Goal: Task Accomplishment & Management: Use online tool/utility

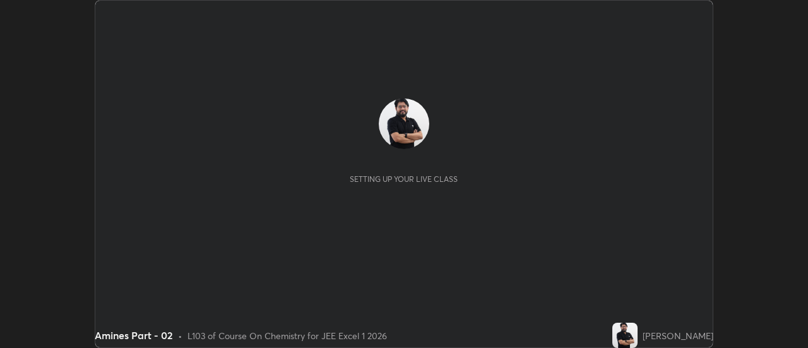
scroll to position [348, 807]
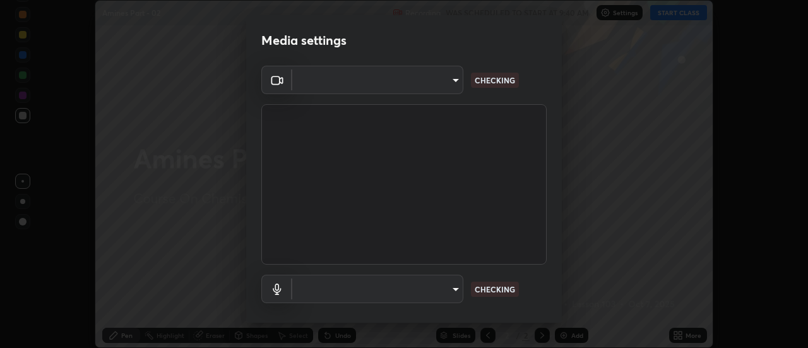
type input "0be616c92c2879d8fe19306c4b8383fc9b13f77197a30f876870ce6c7906effd"
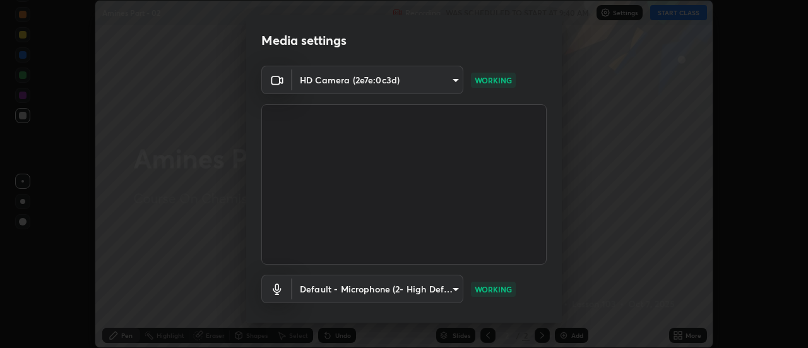
click at [444, 283] on body "Erase all Amines Part - 02 Recording WAS SCHEDULED TO START AT 9:40 AM Settings…" at bounding box center [404, 174] width 808 height 348
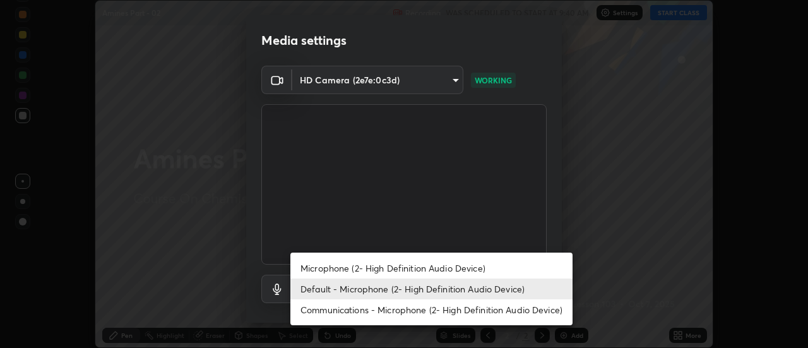
click at [382, 268] on li "Microphone (2- High Definition Audio Device)" at bounding box center [431, 267] width 282 height 21
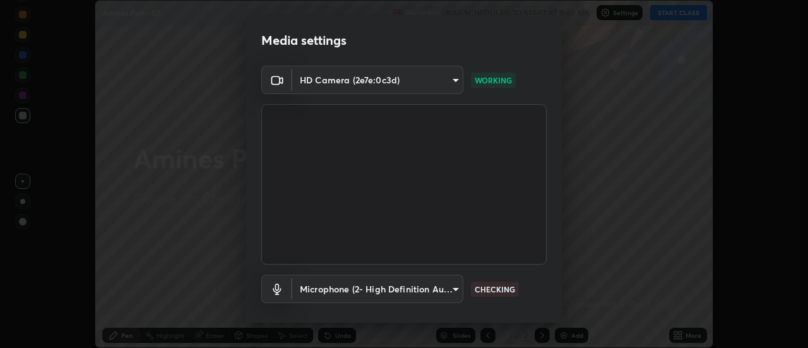
click at [397, 286] on body "Erase all Amines Part - 02 Recording WAS SCHEDULED TO START AT 9:40 AM Settings…" at bounding box center [404, 174] width 808 height 348
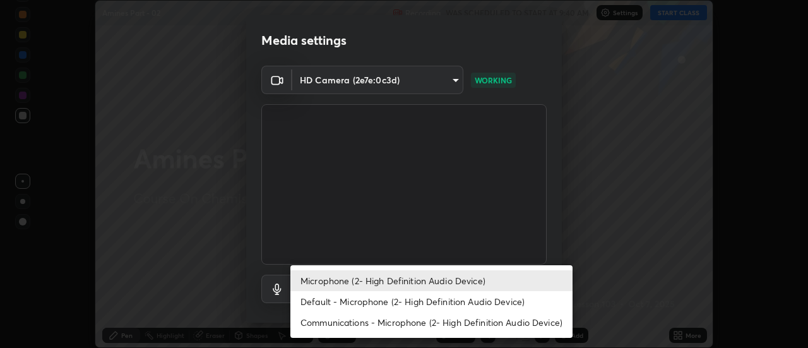
click at [400, 297] on li "Default - Microphone (2- High Definition Audio Device)" at bounding box center [431, 301] width 282 height 21
type input "default"
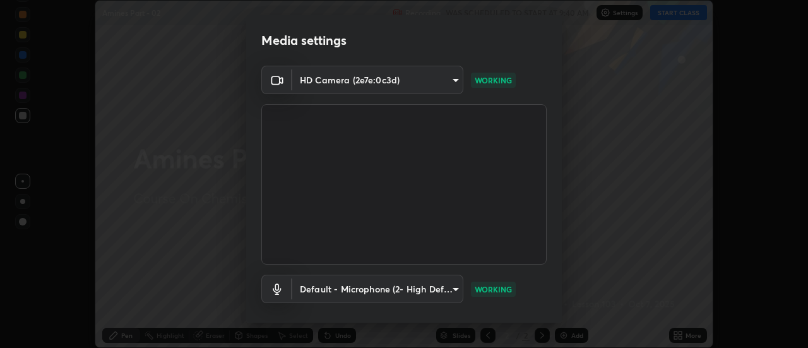
scroll to position [66, 0]
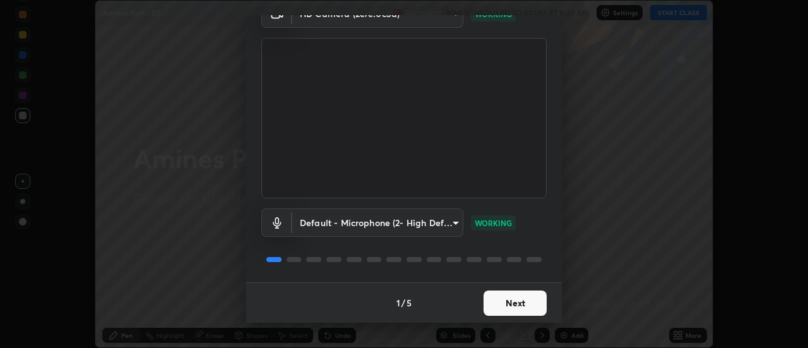
click at [510, 302] on button "Next" at bounding box center [514, 302] width 63 height 25
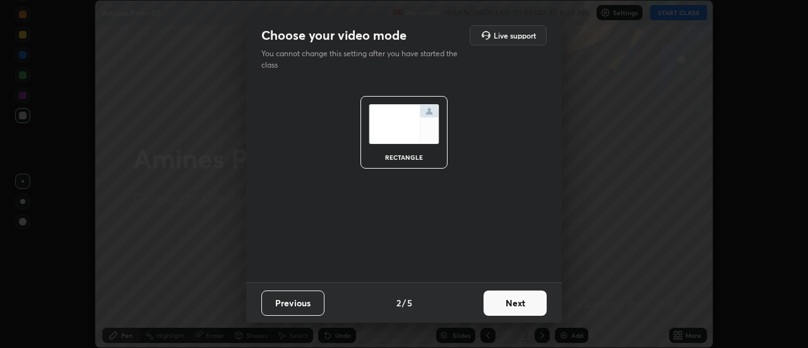
click at [519, 304] on button "Next" at bounding box center [514, 302] width 63 height 25
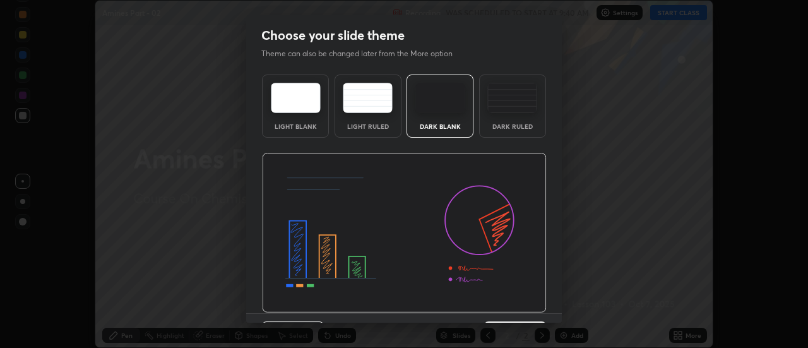
scroll to position [31, 0]
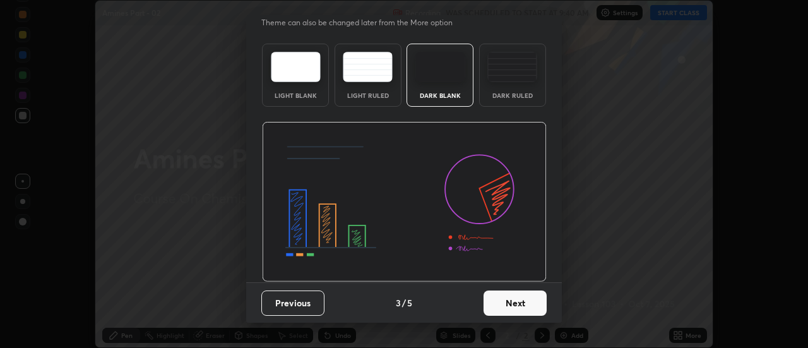
click at [512, 308] on button "Next" at bounding box center [514, 302] width 63 height 25
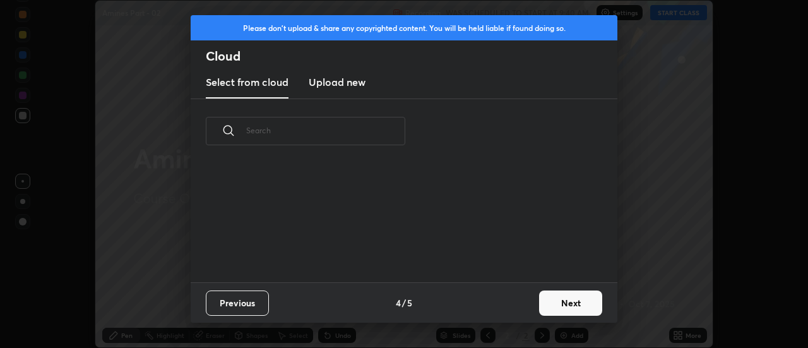
scroll to position [119, 405]
click at [560, 305] on button "Next" at bounding box center [570, 302] width 63 height 25
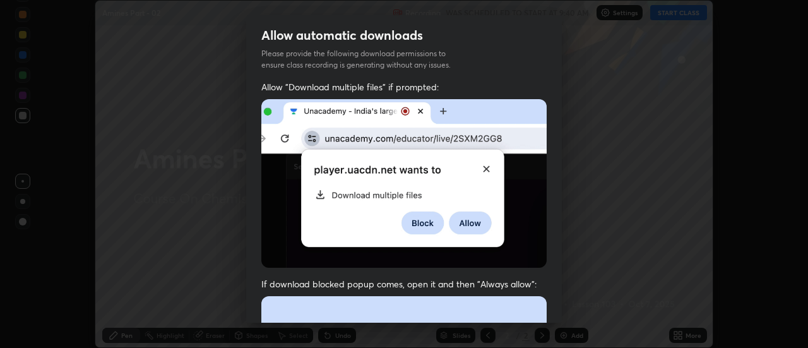
click at [557, 309] on div "Allow "Download multiple files" if prompted: If download blocked popup comes, o…" at bounding box center [404, 346] width 316 height 531
click at [562, 308] on div "Allow automatic downloads Please provide the following download permissions to …" at bounding box center [404, 174] width 808 height 348
click at [563, 306] on div "Allow automatic downloads Please provide the following download permissions to …" at bounding box center [404, 174] width 808 height 348
click at [562, 308] on div "Allow automatic downloads Please provide the following download permissions to …" at bounding box center [404, 174] width 808 height 348
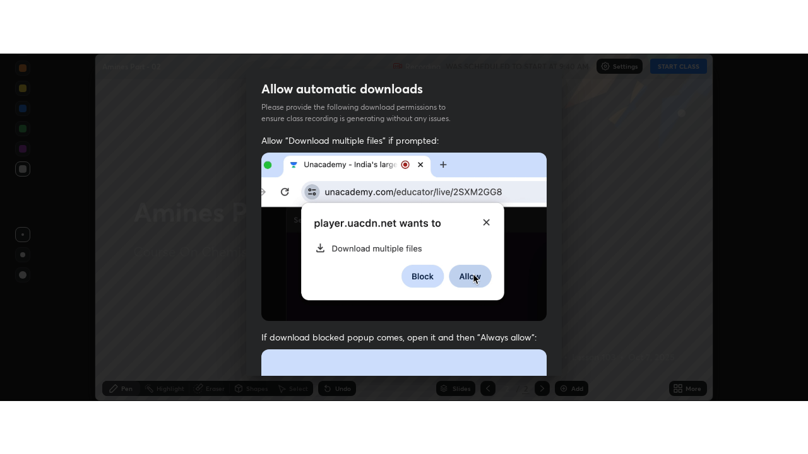
scroll to position [324, 0]
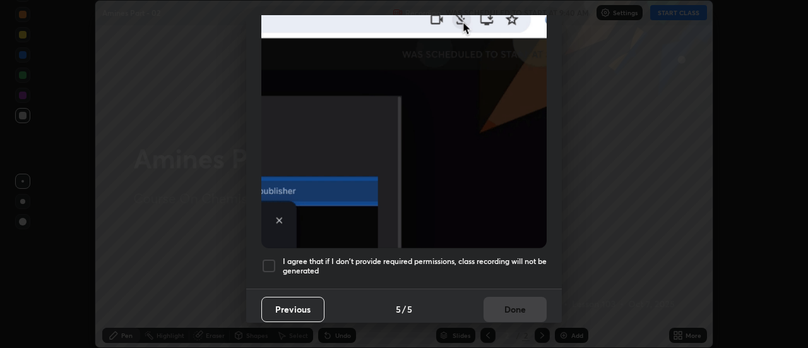
click at [269, 258] on div at bounding box center [268, 265] width 15 height 15
click at [523, 297] on button "Done" at bounding box center [514, 309] width 63 height 25
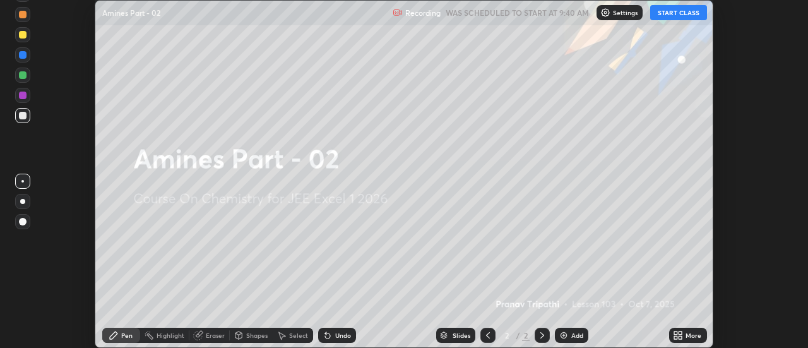
click at [676, 335] on icon at bounding box center [678, 335] width 10 height 10
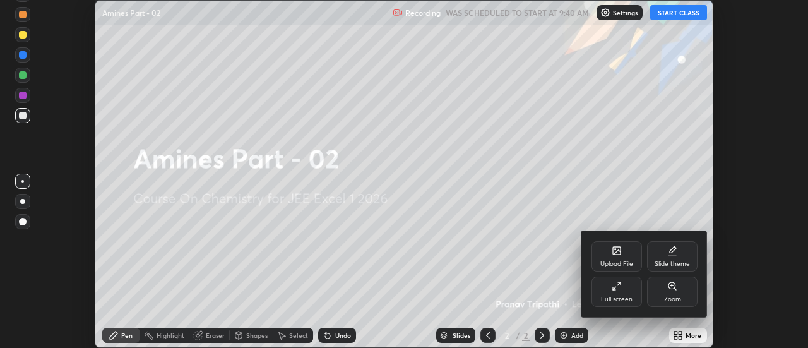
click at [620, 290] on icon at bounding box center [616, 286] width 10 height 10
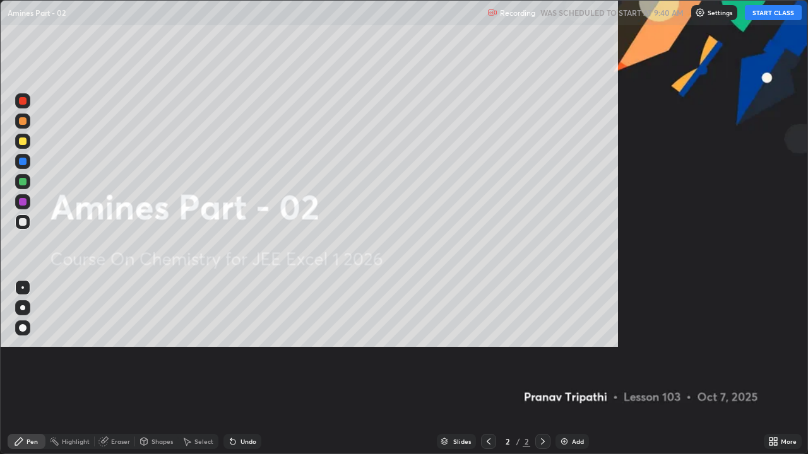
scroll to position [454, 808]
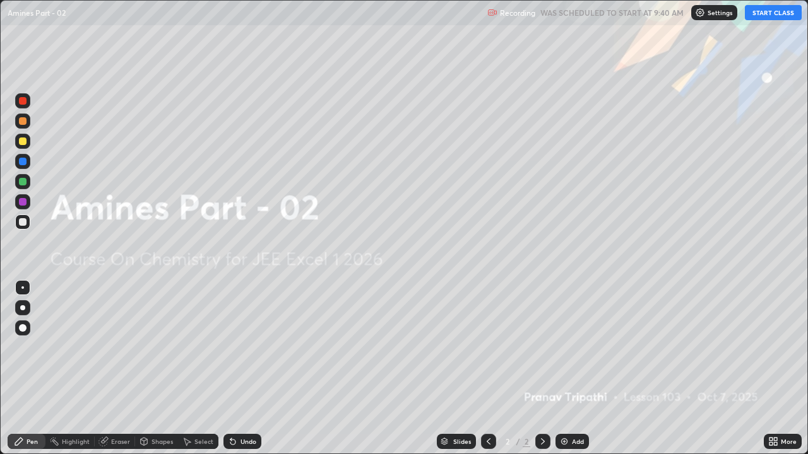
click at [770, 17] on button "START CLASS" at bounding box center [773, 12] width 57 height 15
click at [572, 347] on div "Add" at bounding box center [578, 442] width 12 height 6
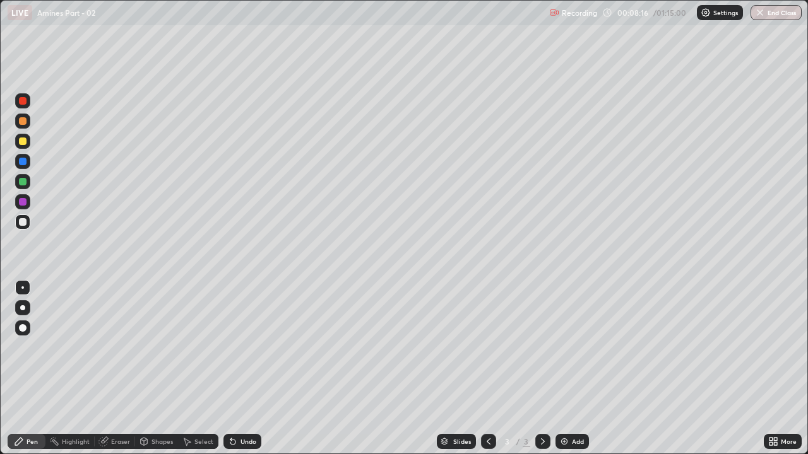
click at [23, 141] on div at bounding box center [23, 142] width 8 height 8
click at [23, 224] on div at bounding box center [23, 222] width 8 height 8
click at [22, 120] on div at bounding box center [23, 121] width 8 height 8
click at [126, 347] on div "Eraser" at bounding box center [120, 442] width 19 height 6
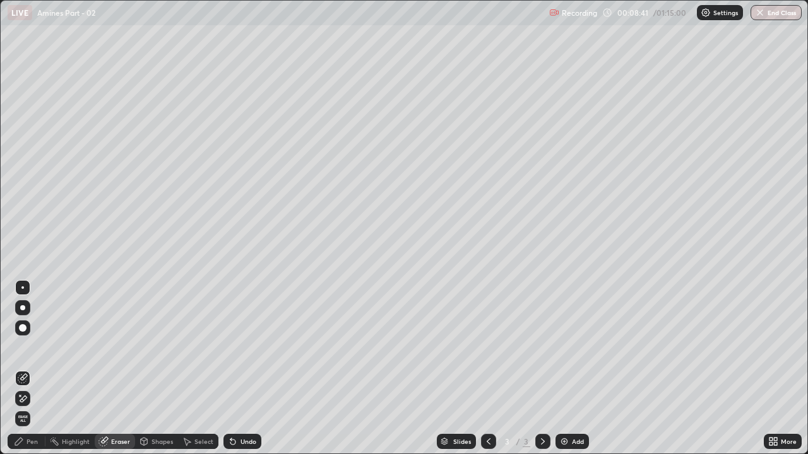
click at [30, 347] on div "Pen" at bounding box center [32, 442] width 11 height 6
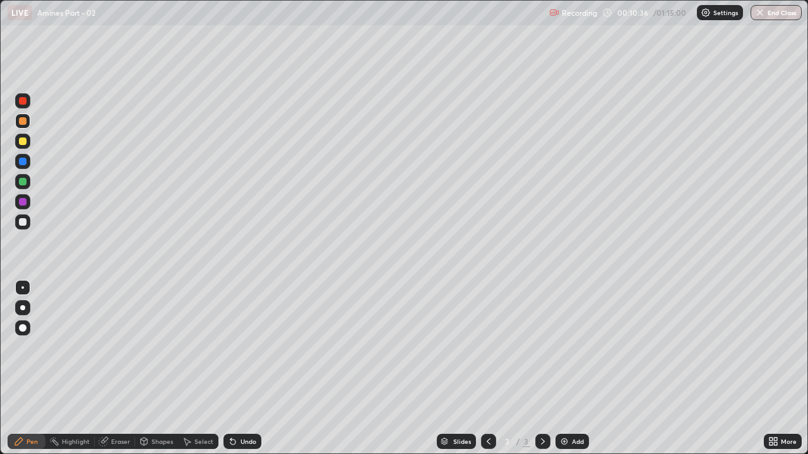
click at [22, 180] on div at bounding box center [23, 182] width 8 height 8
click at [24, 140] on div at bounding box center [23, 142] width 8 height 8
click at [25, 220] on div at bounding box center [23, 222] width 8 height 8
click at [572, 347] on div "Add" at bounding box center [578, 442] width 12 height 6
click at [22, 141] on div at bounding box center [23, 142] width 8 height 8
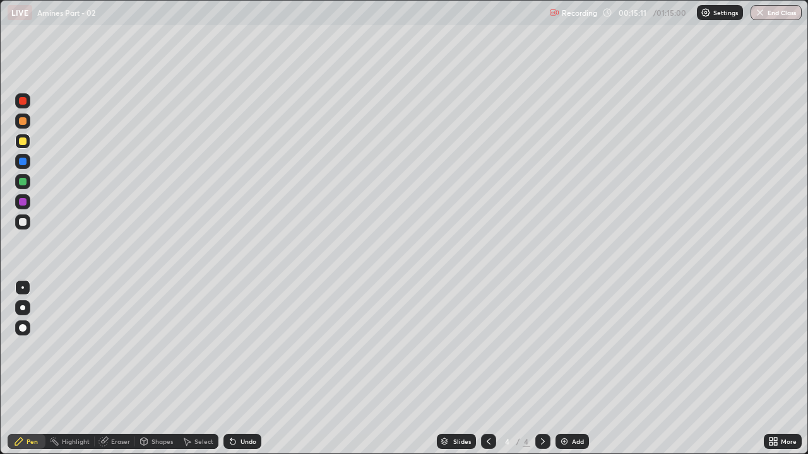
click at [24, 126] on div at bounding box center [22, 121] width 15 height 15
click at [23, 144] on div at bounding box center [23, 142] width 8 height 8
click at [575, 347] on div "Add" at bounding box center [578, 442] width 12 height 6
click at [24, 120] on div at bounding box center [23, 121] width 8 height 8
click at [23, 140] on div at bounding box center [23, 142] width 8 height 8
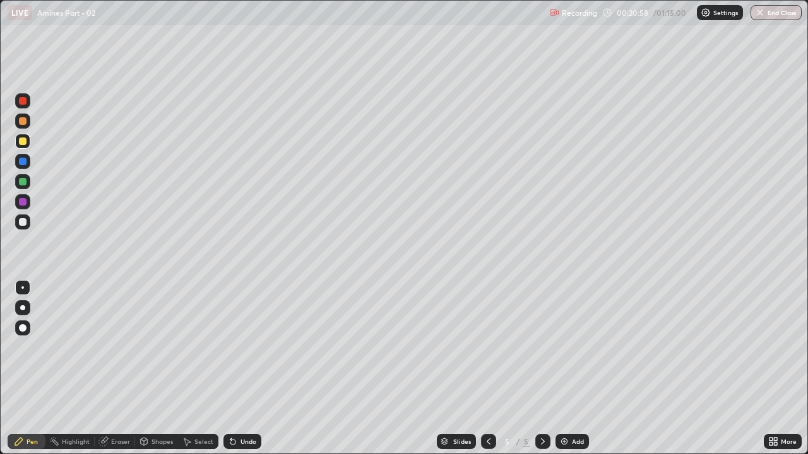
click at [23, 117] on div at bounding box center [23, 121] width 8 height 8
click at [492, 347] on div at bounding box center [488, 441] width 15 height 15
click at [541, 347] on icon at bounding box center [543, 442] width 4 height 6
click at [21, 141] on div at bounding box center [23, 142] width 8 height 8
click at [24, 203] on div at bounding box center [23, 202] width 8 height 8
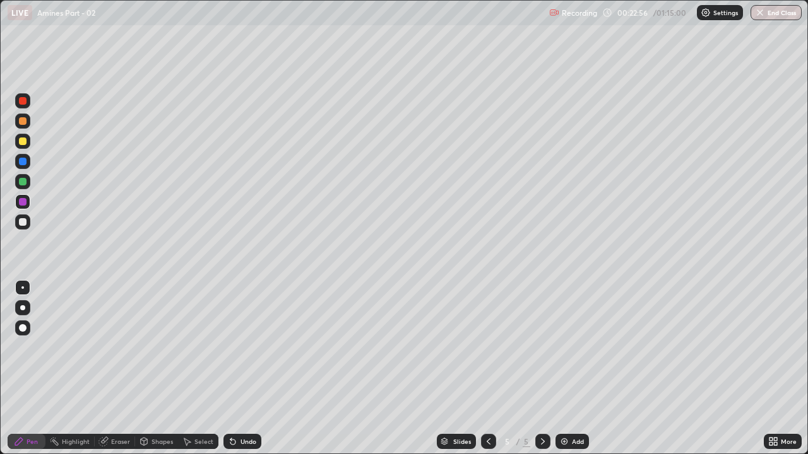
click at [121, 347] on div "Eraser" at bounding box center [120, 442] width 19 height 6
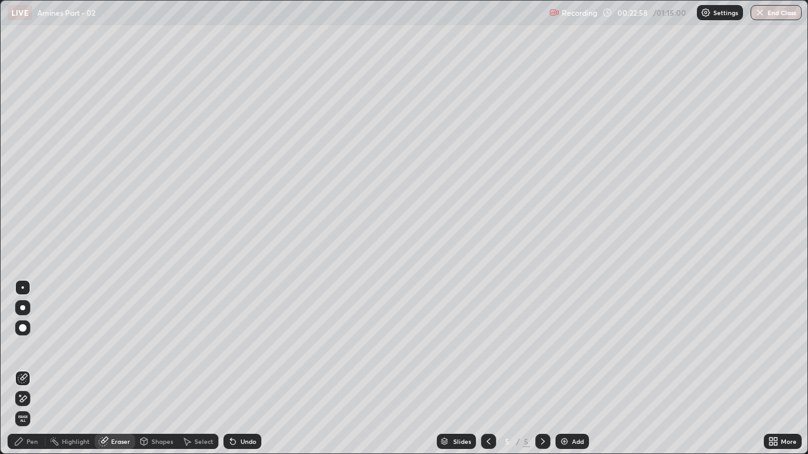
click at [35, 347] on div "Pen" at bounding box center [32, 442] width 11 height 6
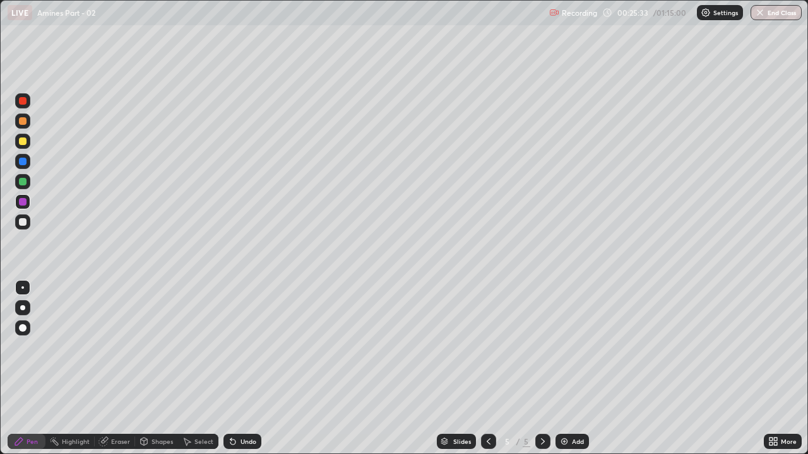
click at [23, 121] on div at bounding box center [23, 121] width 8 height 8
click at [570, 347] on div "Add" at bounding box center [571, 441] width 33 height 15
click at [21, 136] on div at bounding box center [22, 141] width 15 height 15
click at [29, 218] on div at bounding box center [22, 222] width 15 height 15
click at [20, 143] on div at bounding box center [23, 142] width 8 height 8
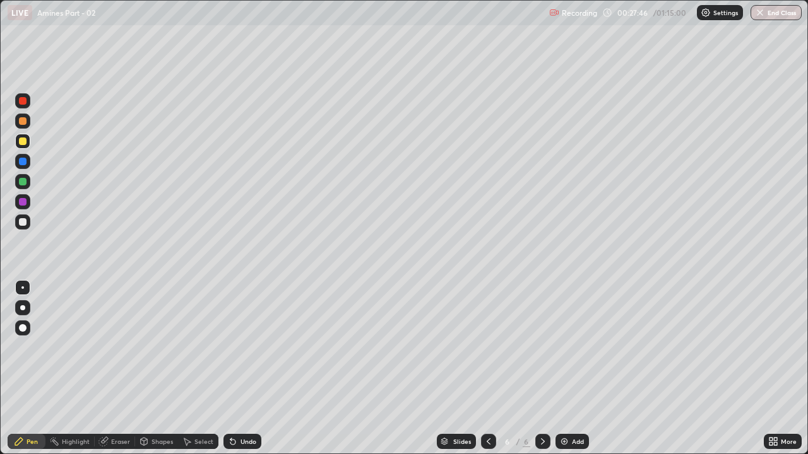
click at [494, 347] on div at bounding box center [488, 441] width 15 height 15
click at [487, 347] on icon at bounding box center [488, 442] width 10 height 10
click at [541, 347] on div at bounding box center [542, 441] width 15 height 15
click at [542, 347] on icon at bounding box center [543, 442] width 10 height 10
click at [119, 347] on div "Eraser" at bounding box center [120, 442] width 19 height 6
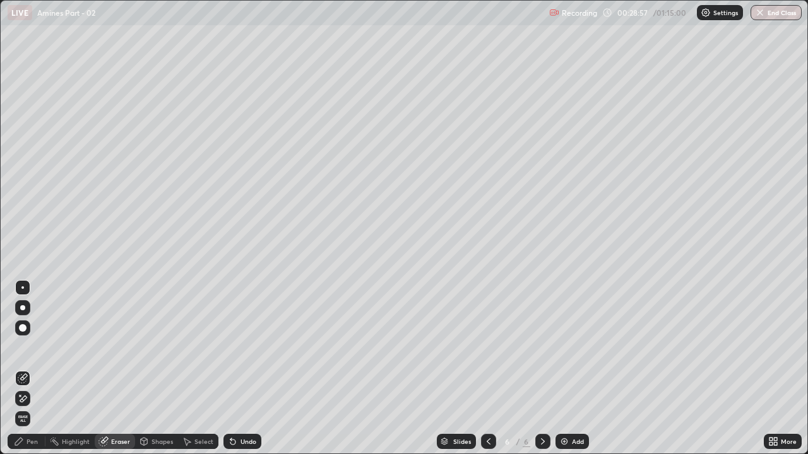
click at [38, 347] on div "Pen" at bounding box center [27, 441] width 38 height 15
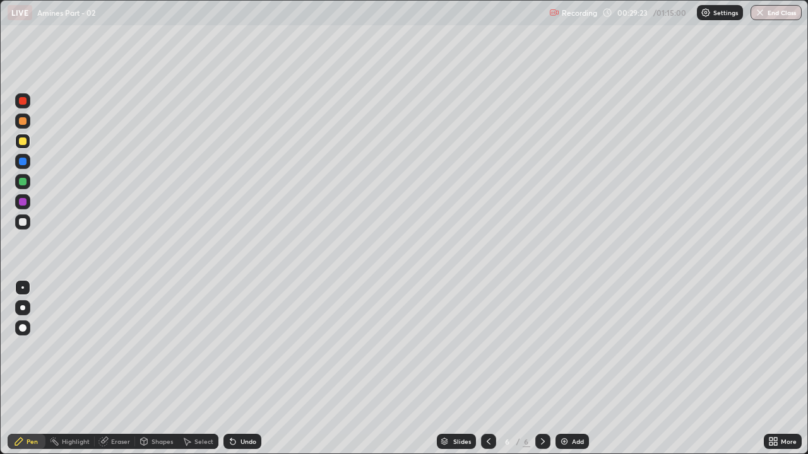
click at [566, 347] on img at bounding box center [564, 442] width 10 height 10
click at [25, 121] on div at bounding box center [23, 121] width 8 height 8
click at [29, 221] on div at bounding box center [22, 222] width 15 height 15
click at [22, 143] on div at bounding box center [23, 142] width 8 height 8
click at [26, 223] on div at bounding box center [23, 222] width 8 height 8
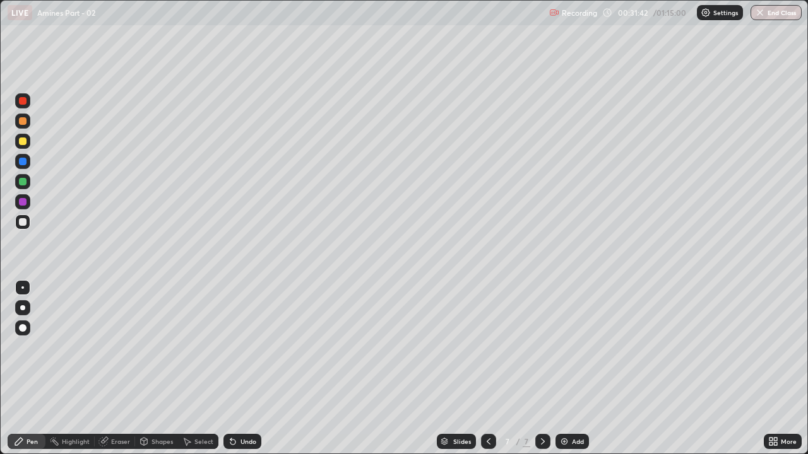
click at [28, 203] on div at bounding box center [22, 201] width 15 height 15
click at [26, 221] on div at bounding box center [23, 222] width 8 height 8
click at [17, 141] on div at bounding box center [22, 141] width 15 height 15
click at [23, 101] on div at bounding box center [23, 101] width 8 height 8
click at [24, 121] on div at bounding box center [23, 121] width 8 height 8
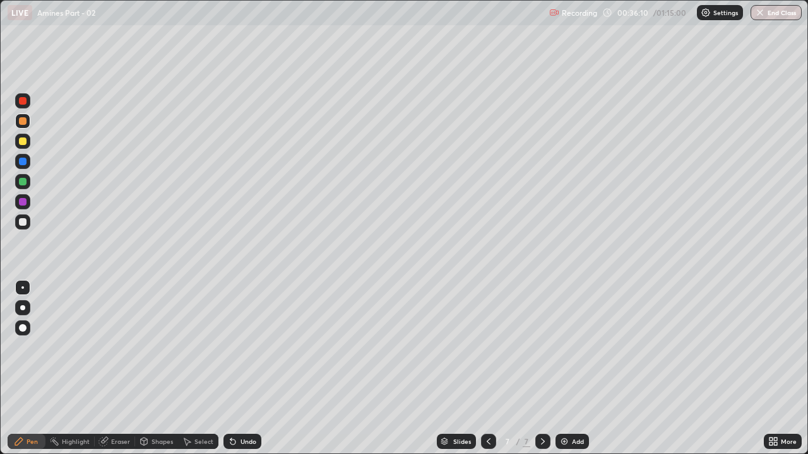
click at [572, 347] on div "Add" at bounding box center [578, 442] width 12 height 6
click at [21, 221] on div at bounding box center [23, 222] width 8 height 8
click at [23, 141] on div at bounding box center [23, 142] width 8 height 8
click at [27, 121] on div at bounding box center [22, 121] width 15 height 15
click at [23, 179] on div at bounding box center [23, 182] width 8 height 8
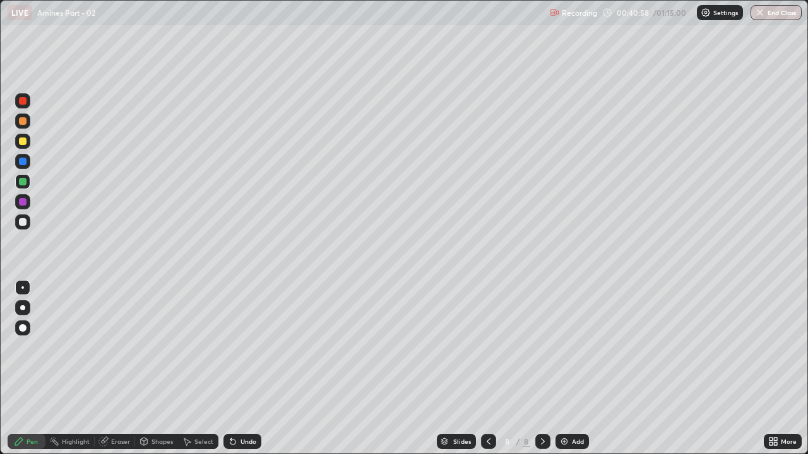
click at [23, 141] on div at bounding box center [23, 142] width 8 height 8
click at [25, 119] on div at bounding box center [23, 121] width 8 height 8
click at [579, 347] on div "Add" at bounding box center [578, 442] width 12 height 6
click at [25, 144] on div at bounding box center [23, 142] width 8 height 8
click at [122, 347] on div "Eraser" at bounding box center [115, 441] width 40 height 15
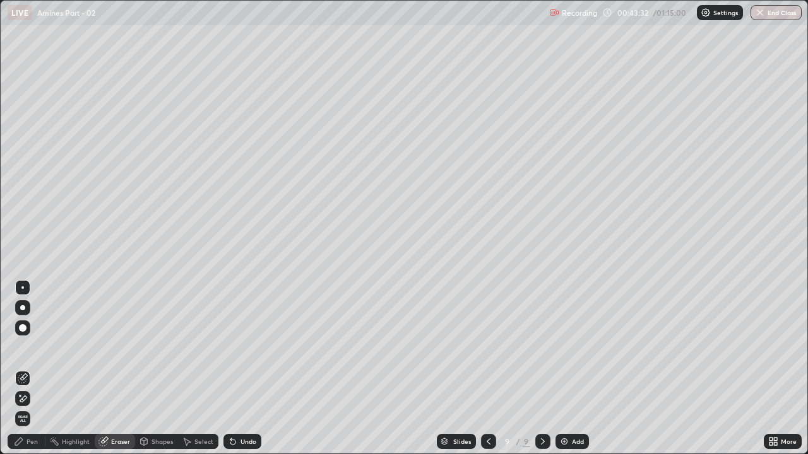
click at [34, 347] on div "Pen" at bounding box center [32, 442] width 11 height 6
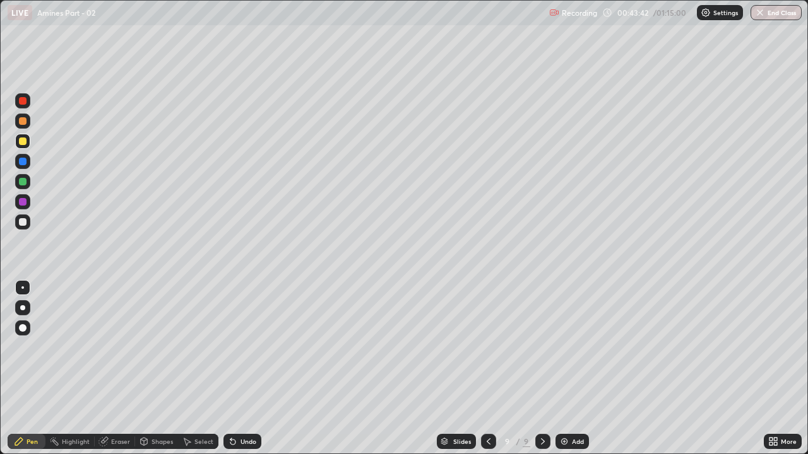
click at [123, 347] on div "Eraser" at bounding box center [120, 442] width 19 height 6
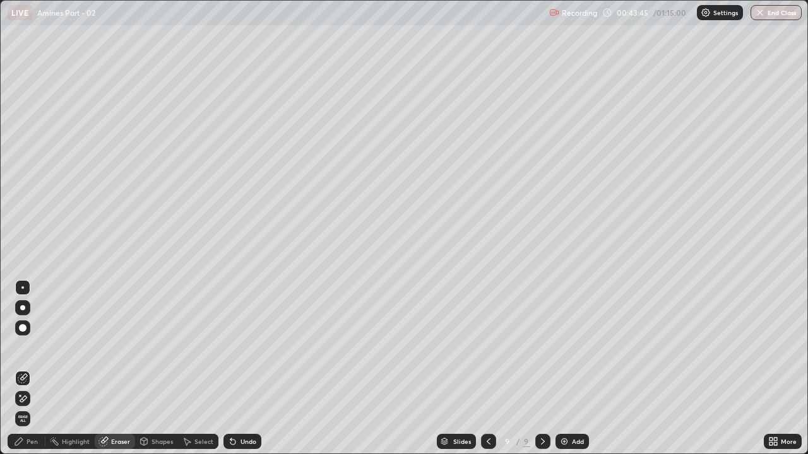
click at [31, 347] on div "Pen" at bounding box center [27, 441] width 38 height 15
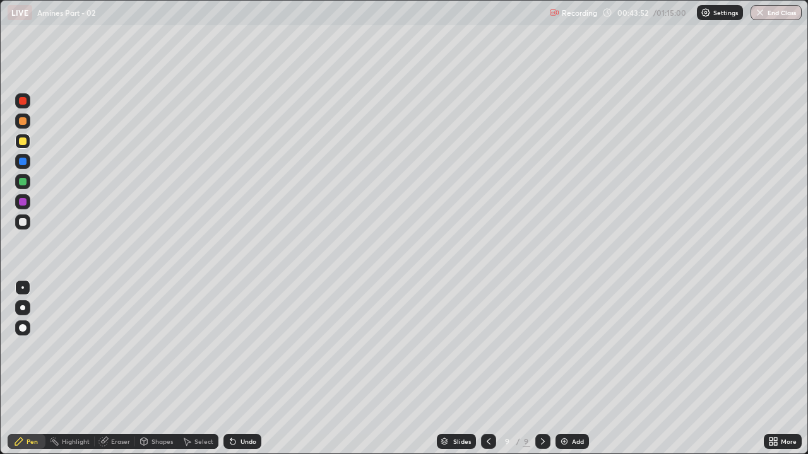
click at [119, 347] on div "Eraser" at bounding box center [120, 442] width 19 height 6
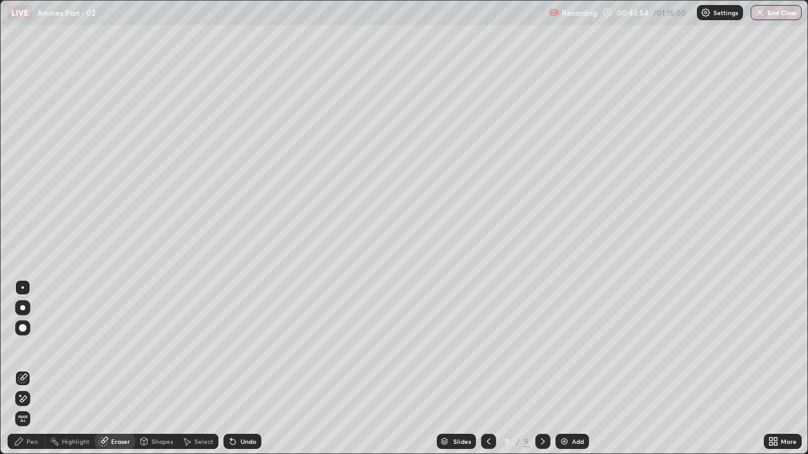
click at [32, 347] on div "Pen" at bounding box center [32, 442] width 11 height 6
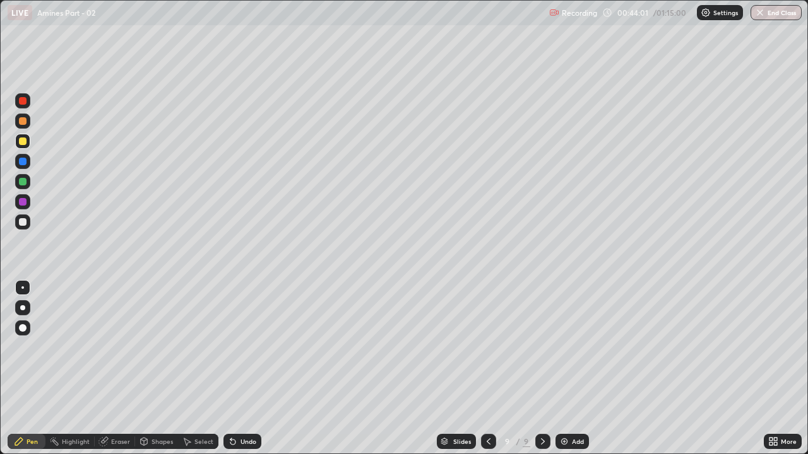
click at [118, 347] on div "Eraser" at bounding box center [120, 442] width 19 height 6
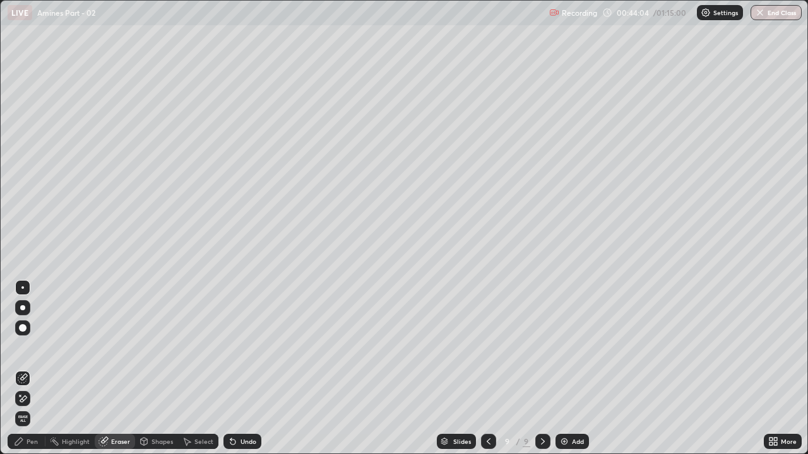
click at [36, 347] on div "Pen" at bounding box center [27, 441] width 38 height 15
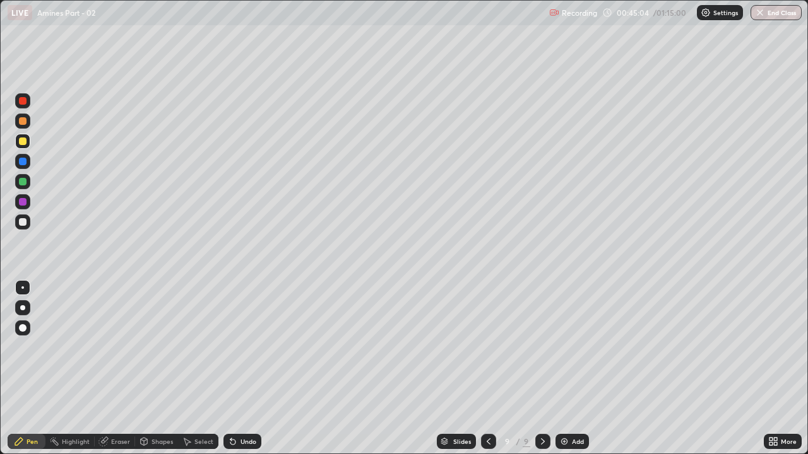
click at [25, 224] on div at bounding box center [23, 222] width 8 height 8
click at [121, 347] on div "Eraser" at bounding box center [120, 442] width 19 height 6
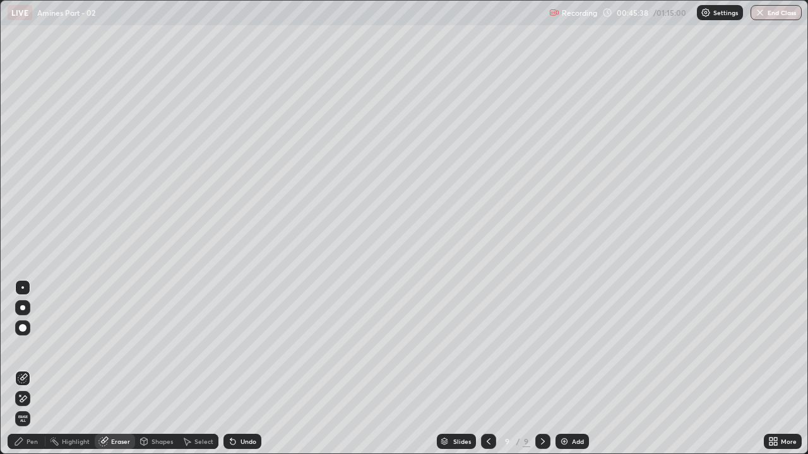
click at [32, 347] on div "Pen" at bounding box center [32, 442] width 11 height 6
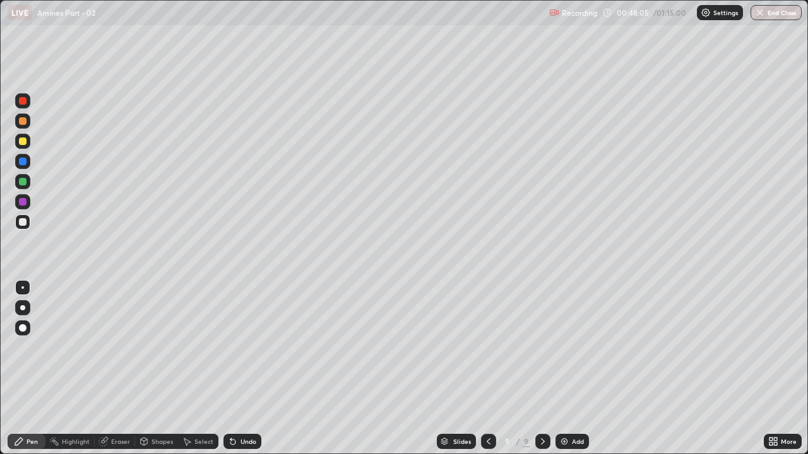
click at [570, 347] on div "Add" at bounding box center [571, 441] width 33 height 15
click at [23, 139] on div at bounding box center [23, 142] width 8 height 8
click at [117, 347] on div "Eraser" at bounding box center [120, 442] width 19 height 6
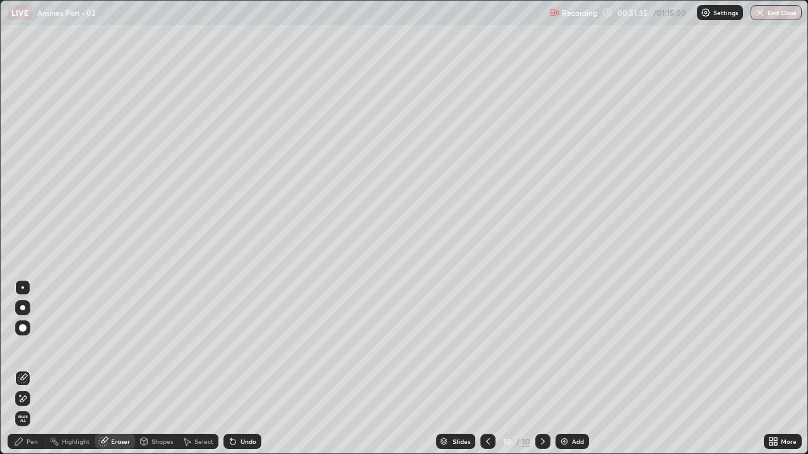
click at [25, 347] on div "Pen" at bounding box center [27, 441] width 38 height 15
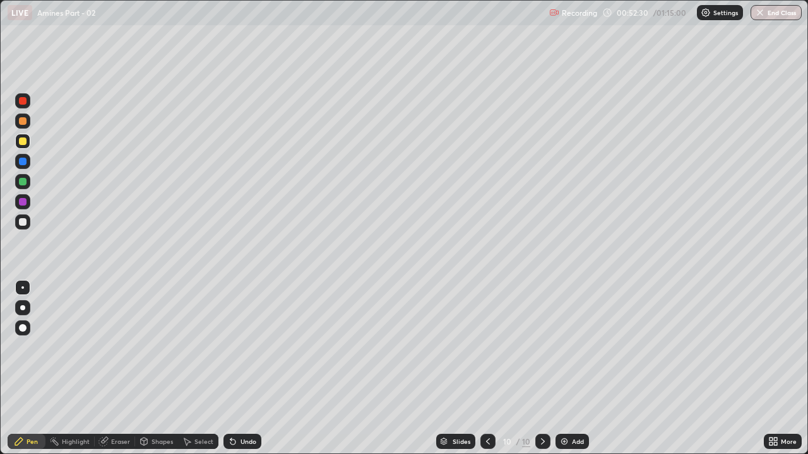
click at [22, 120] on div at bounding box center [23, 121] width 8 height 8
click at [25, 222] on div at bounding box center [23, 222] width 8 height 8
click at [27, 146] on div at bounding box center [22, 141] width 15 height 15
click at [26, 121] on div at bounding box center [23, 121] width 8 height 8
click at [576, 347] on div "Add" at bounding box center [571, 441] width 33 height 15
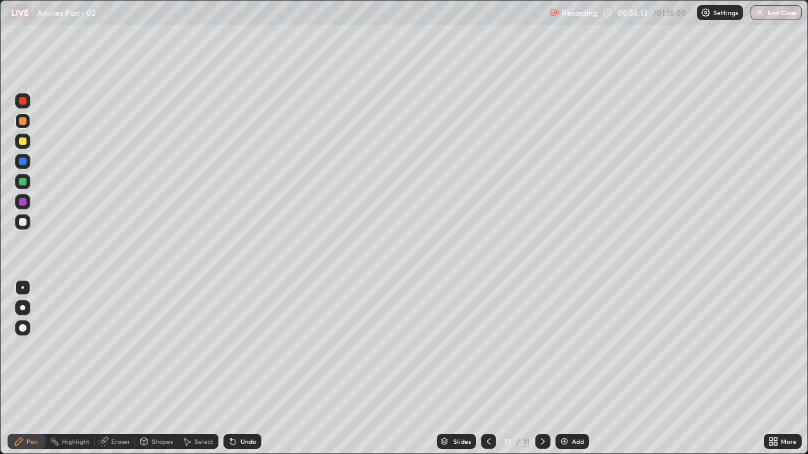
click at [117, 347] on div "Eraser" at bounding box center [120, 442] width 19 height 6
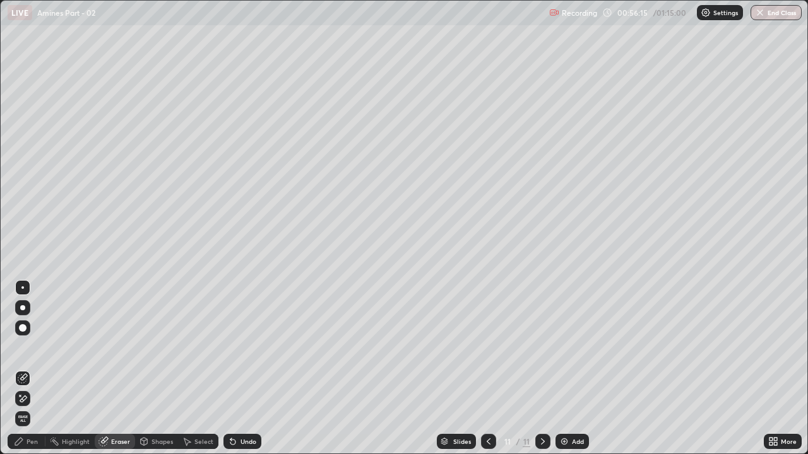
click at [35, 347] on div "Pen" at bounding box center [32, 442] width 11 height 6
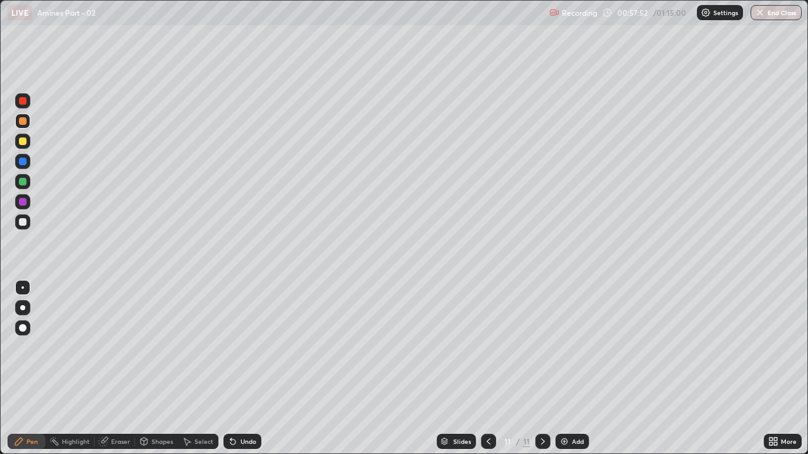
click at [23, 223] on div at bounding box center [23, 222] width 8 height 8
click at [26, 203] on div at bounding box center [23, 202] width 8 height 8
click at [23, 222] on div at bounding box center [23, 222] width 8 height 8
click at [28, 144] on div at bounding box center [22, 141] width 15 height 15
click at [23, 221] on div at bounding box center [23, 222] width 8 height 8
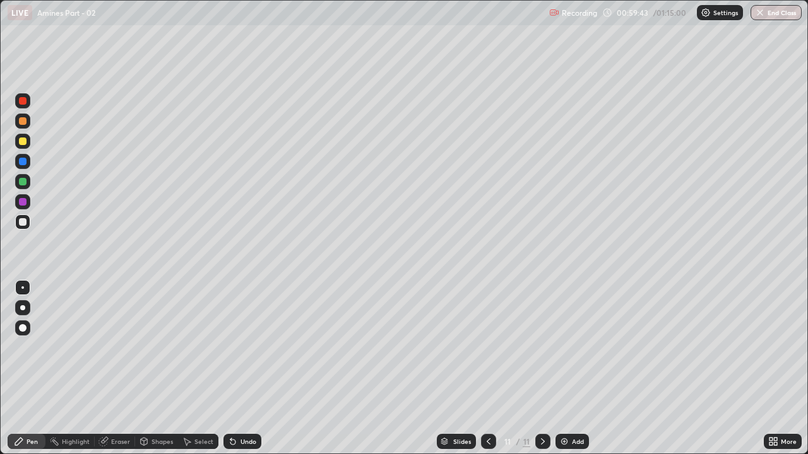
click at [25, 204] on div at bounding box center [23, 202] width 8 height 8
click at [24, 218] on div at bounding box center [23, 222] width 8 height 8
click at [574, 347] on div "Add" at bounding box center [578, 442] width 12 height 6
click at [26, 102] on div at bounding box center [23, 101] width 8 height 8
click at [23, 221] on div at bounding box center [23, 222] width 8 height 8
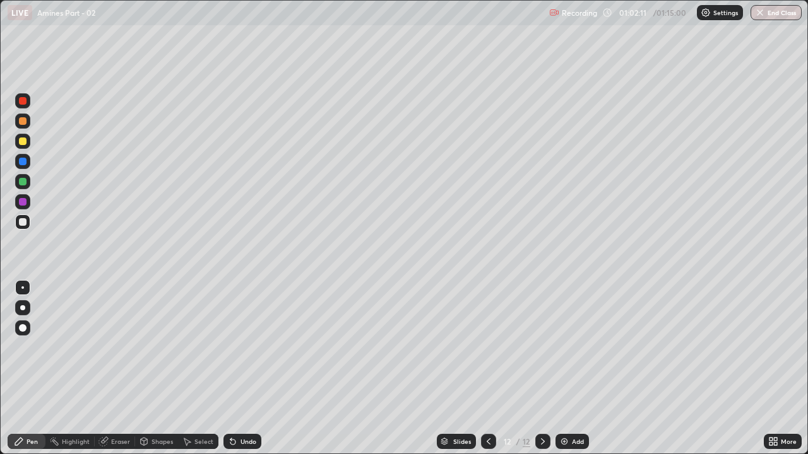
click at [23, 141] on div at bounding box center [23, 142] width 8 height 8
click at [23, 222] on div at bounding box center [23, 222] width 8 height 8
click at [25, 161] on div at bounding box center [23, 162] width 8 height 8
click at [23, 222] on div at bounding box center [23, 222] width 8 height 8
click at [25, 182] on div at bounding box center [23, 182] width 8 height 8
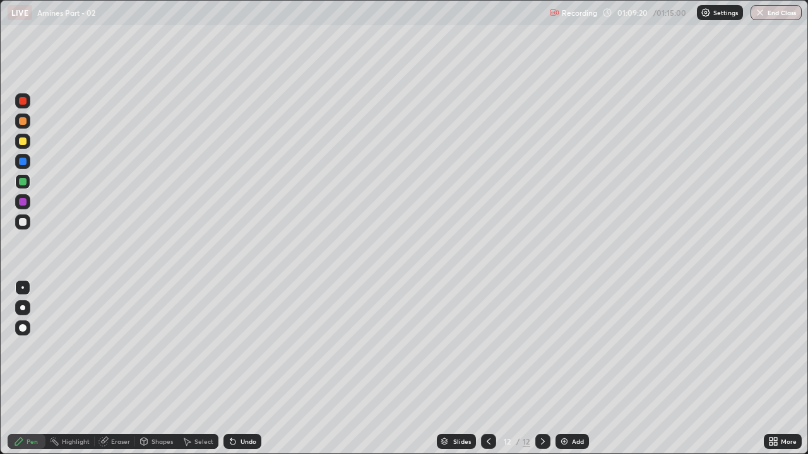
click at [573, 347] on div "Add" at bounding box center [578, 442] width 12 height 6
click at [24, 103] on div at bounding box center [23, 101] width 8 height 8
click at [23, 183] on div at bounding box center [23, 182] width 8 height 8
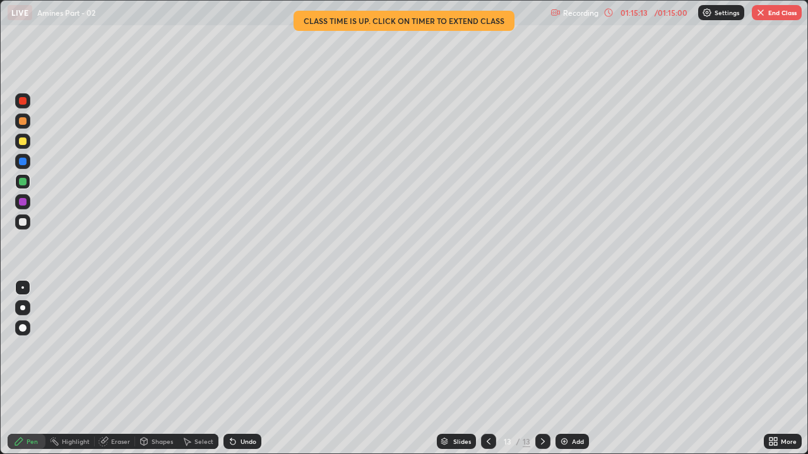
click at [774, 14] on button "End Class" at bounding box center [777, 12] width 50 height 15
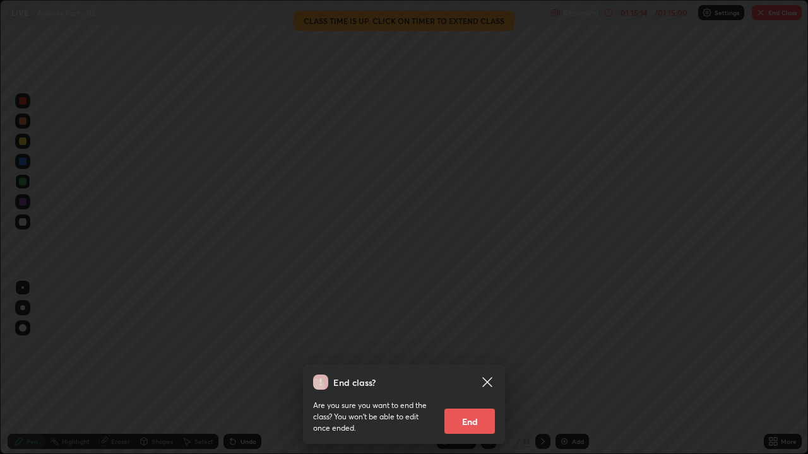
click at [485, 347] on button "End" at bounding box center [469, 421] width 50 height 25
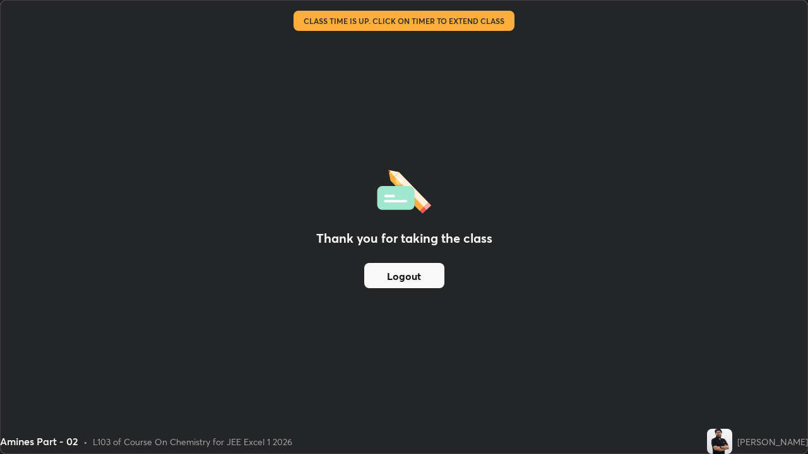
click at [415, 275] on button "Logout" at bounding box center [404, 275] width 80 height 25
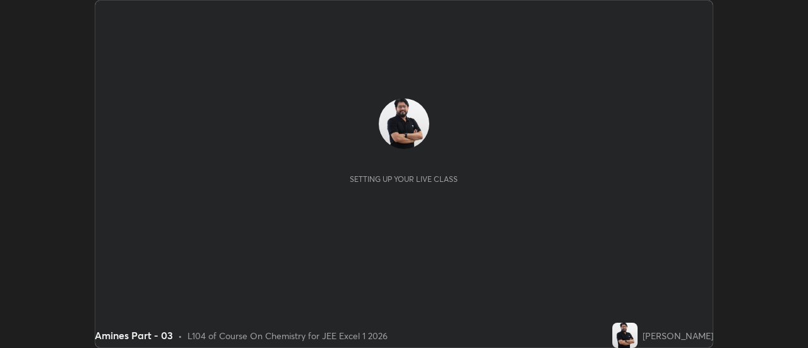
scroll to position [348, 807]
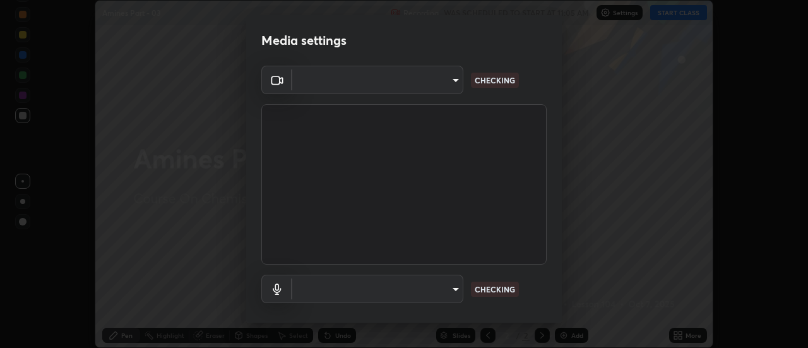
type input "0be616c92c2879d8fe19306c4b8383fc9b13f77197a30f876870ce6c7906effd"
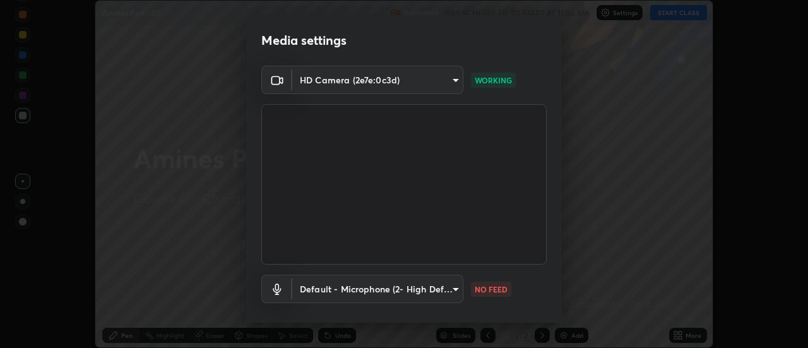
click at [404, 80] on body "Erase all Amines Part - 03 Recording WAS SCHEDULED TO START AT 11:05 AM Setting…" at bounding box center [404, 174] width 808 height 348
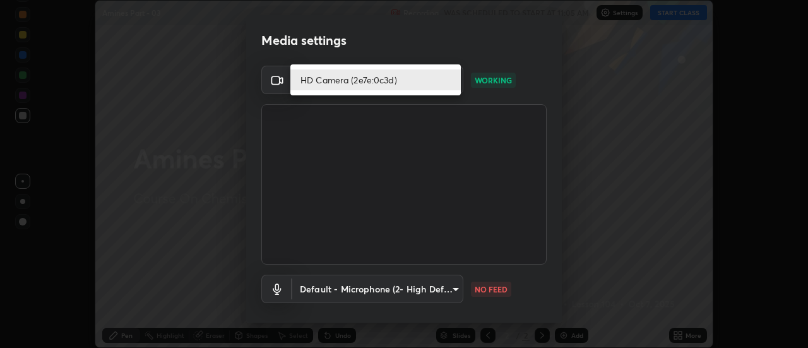
click at [369, 77] on li "HD Camera (2e7e:0c3d)" at bounding box center [375, 79] width 170 height 21
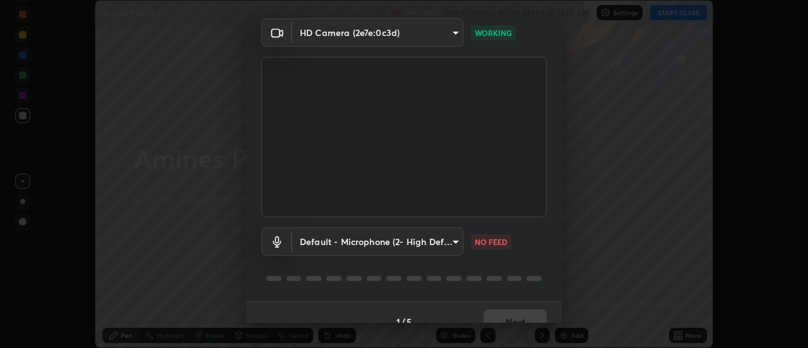
scroll to position [66, 0]
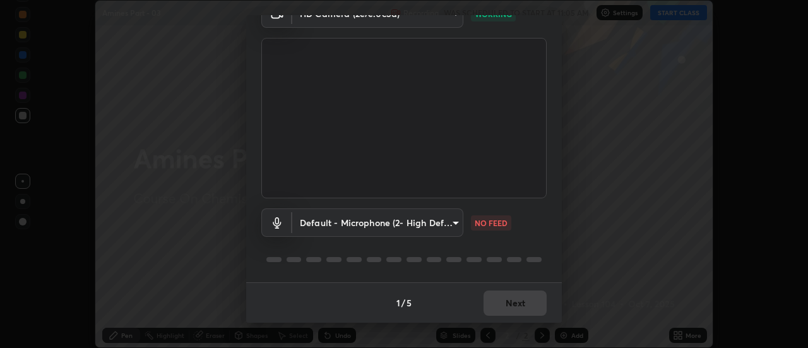
click at [377, 225] on body "Erase all Amines Part - 03 Recording WAS SCHEDULED TO START AT 11:05 AM Setting…" at bounding box center [404, 174] width 808 height 348
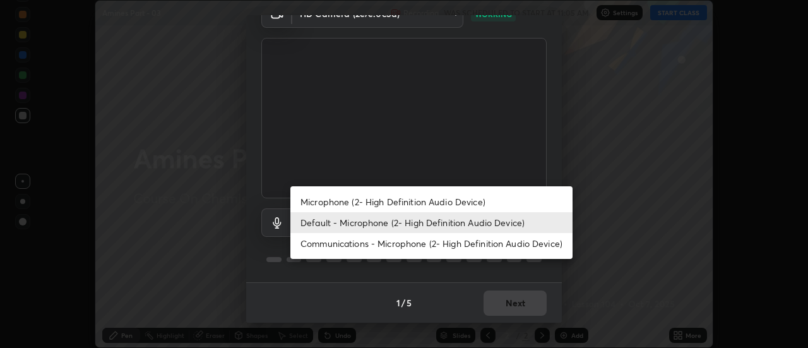
click at [355, 204] on li "Microphone (2- High Definition Audio Device)" at bounding box center [431, 201] width 282 height 21
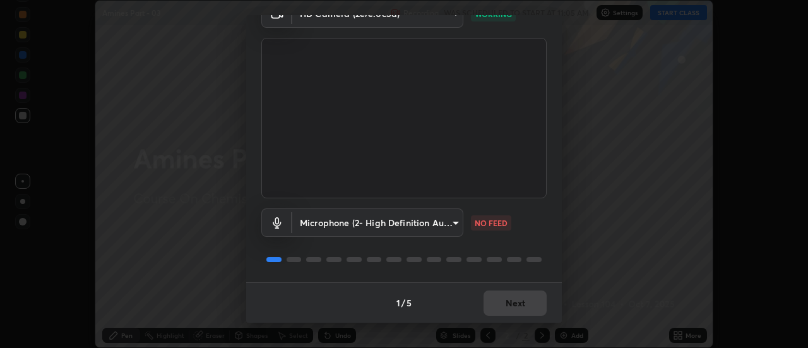
click at [343, 221] on body "Erase all Amines Part - 03 Recording WAS SCHEDULED TO START AT 11:05 AM Setting…" at bounding box center [404, 174] width 808 height 348
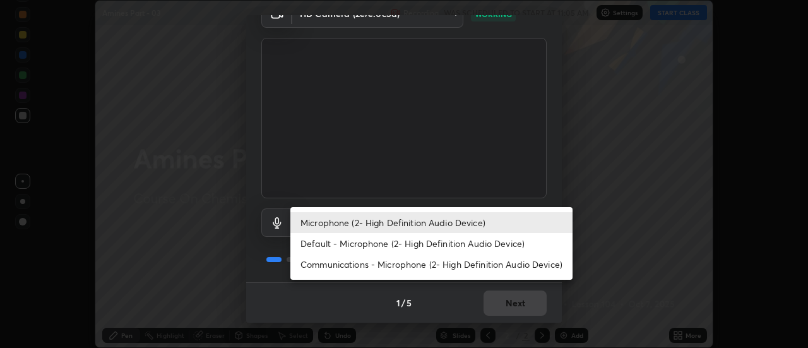
click at [329, 240] on li "Default - Microphone (2- High Definition Audio Device)" at bounding box center [431, 243] width 282 height 21
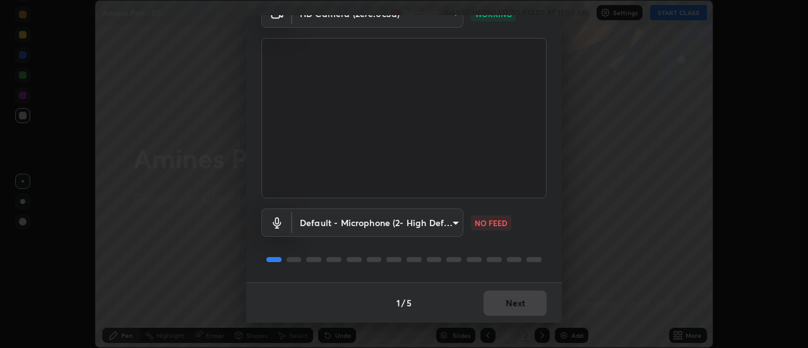
type input "default"
click at [522, 300] on button "Next" at bounding box center [514, 302] width 63 height 25
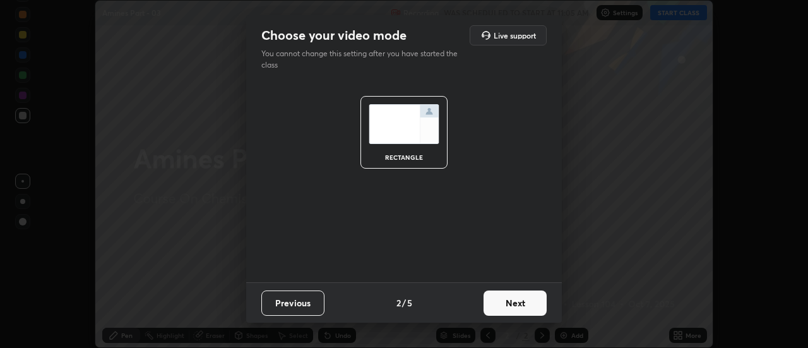
scroll to position [0, 0]
click at [531, 298] on button "Next" at bounding box center [514, 302] width 63 height 25
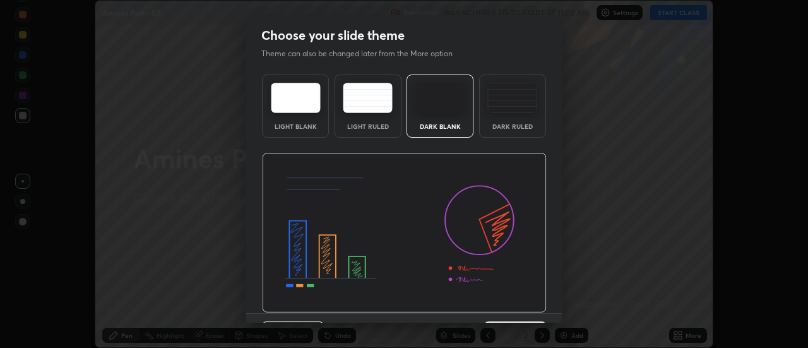
scroll to position [31, 0]
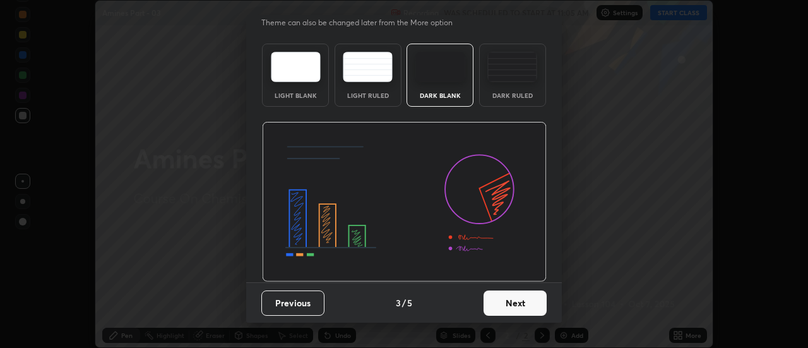
click at [526, 304] on button "Next" at bounding box center [514, 302] width 63 height 25
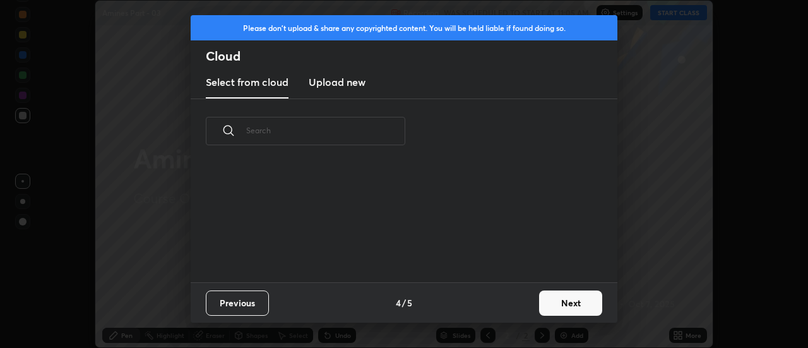
click at [571, 295] on button "Next" at bounding box center [570, 302] width 63 height 25
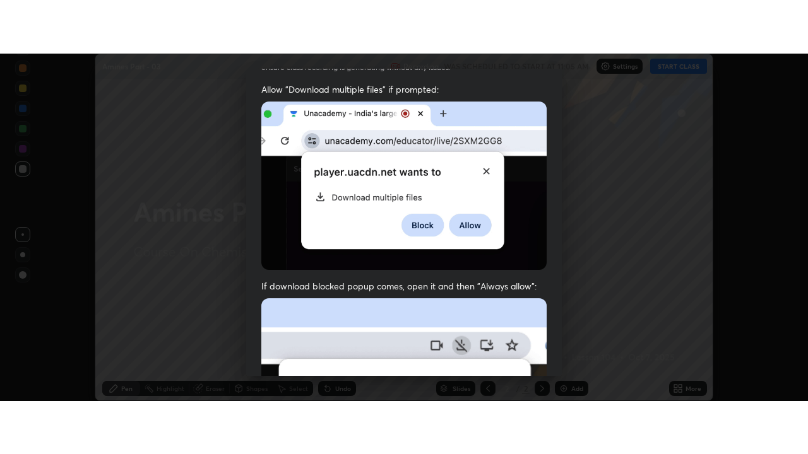
scroll to position [320, 0]
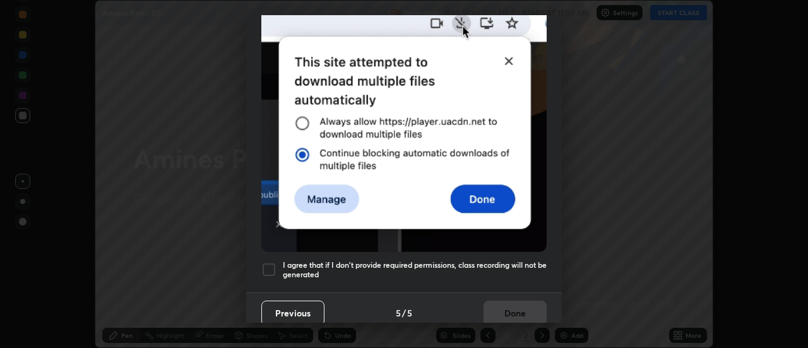
click at [274, 262] on div at bounding box center [268, 269] width 15 height 15
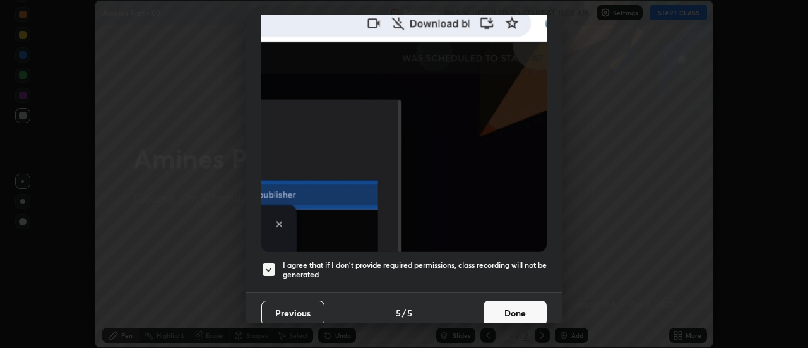
click at [522, 300] on button "Done" at bounding box center [514, 312] width 63 height 25
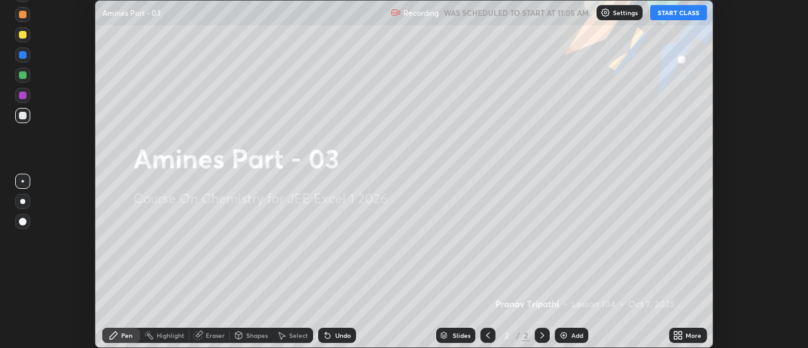
click at [676, 333] on icon at bounding box center [675, 332] width 3 height 3
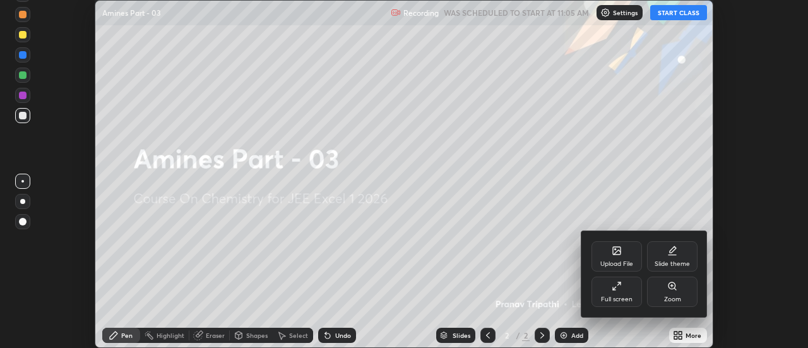
click at [626, 286] on div "Full screen" at bounding box center [616, 291] width 50 height 30
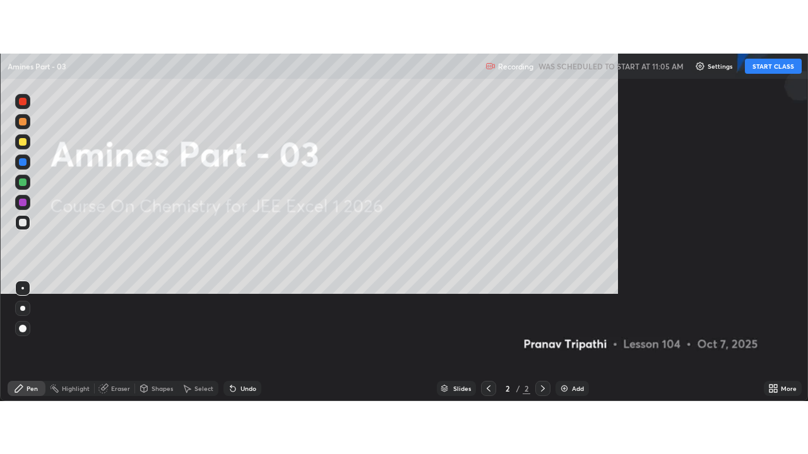
scroll to position [454, 808]
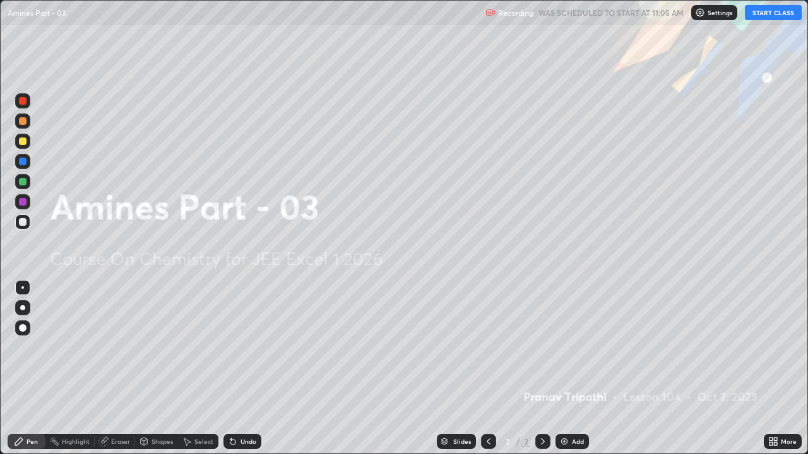
click at [765, 16] on button "START CLASS" at bounding box center [773, 12] width 57 height 15
click at [568, 347] on div "Add" at bounding box center [571, 441] width 33 height 15
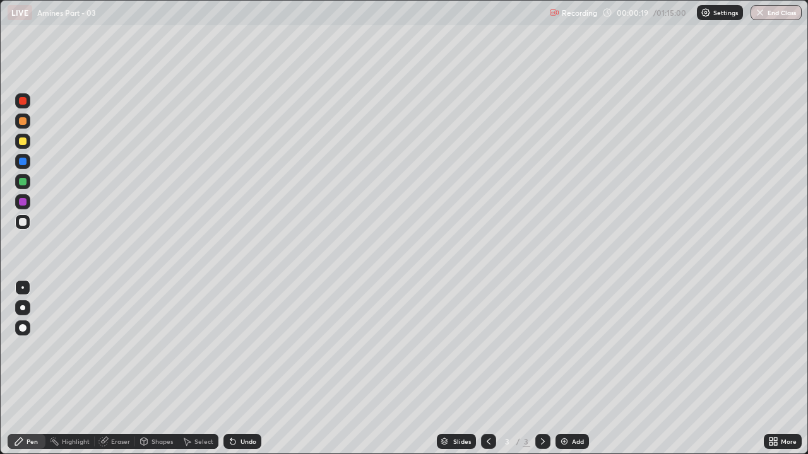
click at [25, 142] on div at bounding box center [23, 142] width 8 height 8
click at [128, 347] on div "Eraser" at bounding box center [120, 442] width 19 height 6
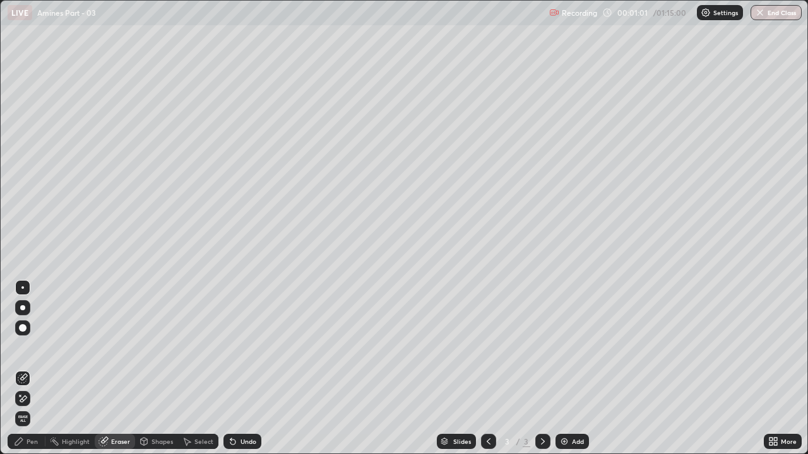
click at [33, 347] on div "Pen" at bounding box center [32, 442] width 11 height 6
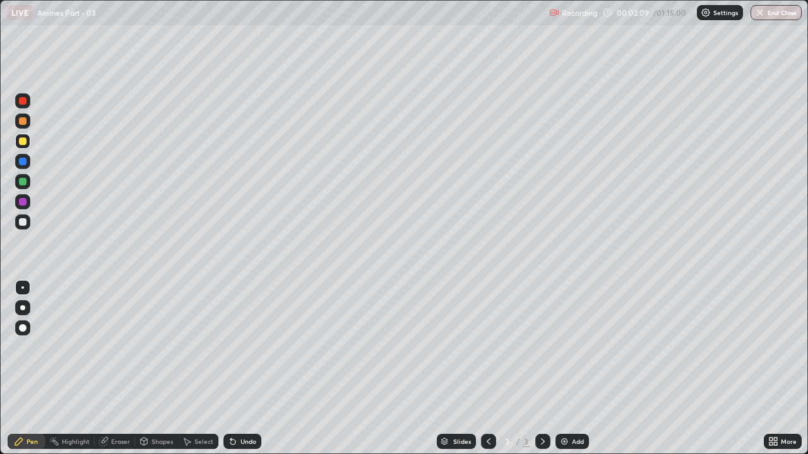
click at [24, 182] on div at bounding box center [23, 182] width 8 height 8
click at [124, 347] on div "Eraser" at bounding box center [120, 442] width 19 height 6
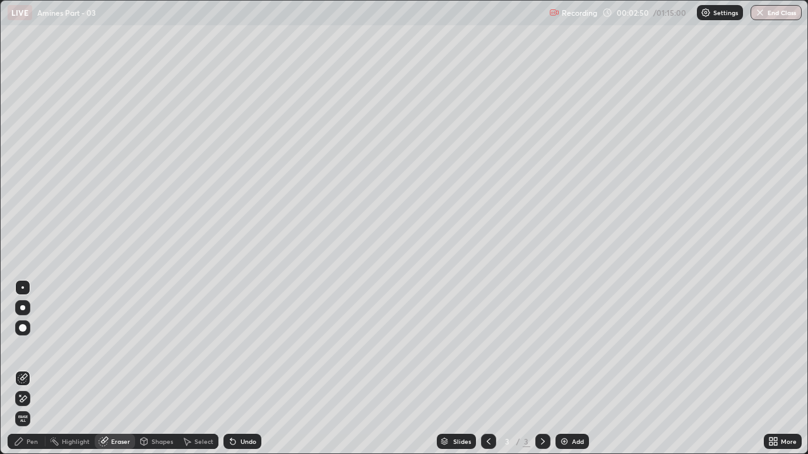
click at [30, 347] on div "Pen" at bounding box center [32, 442] width 11 height 6
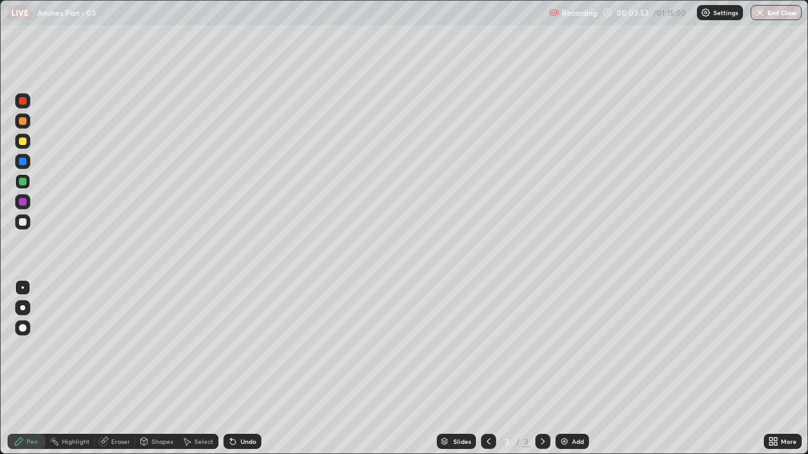
click at [23, 222] on div at bounding box center [23, 222] width 8 height 8
click at [570, 347] on div "Add" at bounding box center [571, 441] width 33 height 15
click at [23, 144] on div at bounding box center [23, 142] width 8 height 8
click at [25, 220] on div at bounding box center [23, 222] width 8 height 8
click at [571, 347] on div "Add" at bounding box center [571, 441] width 33 height 15
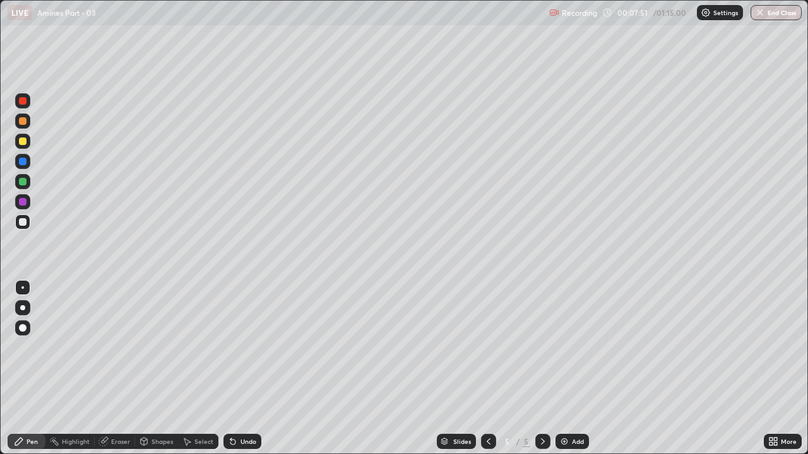
click at [23, 198] on div at bounding box center [23, 202] width 8 height 8
click at [23, 182] on div at bounding box center [23, 182] width 8 height 8
click at [572, 347] on div "Add" at bounding box center [578, 442] width 12 height 6
click at [25, 142] on div at bounding box center [23, 142] width 8 height 8
click at [487, 347] on icon at bounding box center [488, 442] width 10 height 10
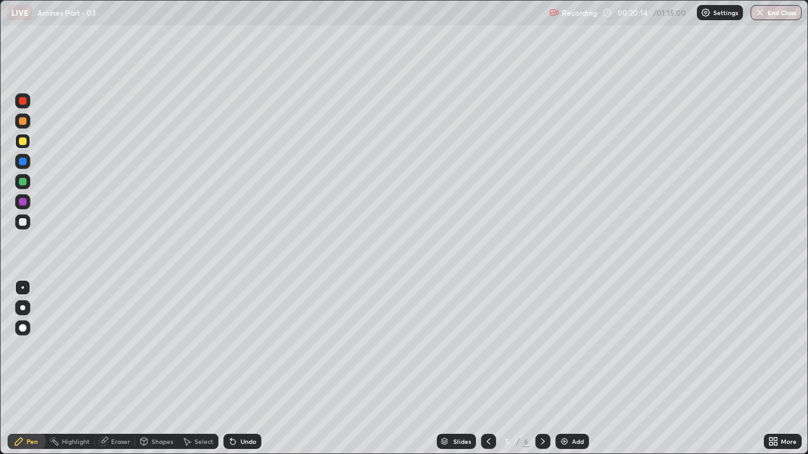
click at [570, 347] on div "Add" at bounding box center [571, 441] width 33 height 15
click at [25, 122] on div at bounding box center [23, 121] width 8 height 8
click at [122, 347] on div "Eraser" at bounding box center [120, 442] width 19 height 6
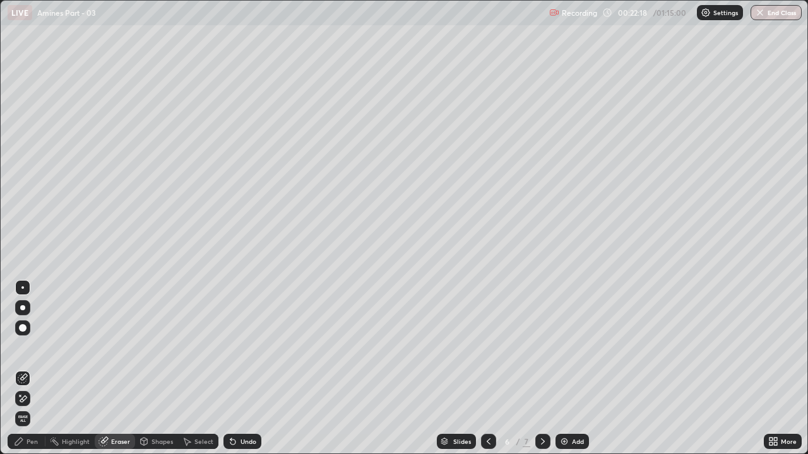
click at [32, 347] on div "Pen" at bounding box center [32, 442] width 11 height 6
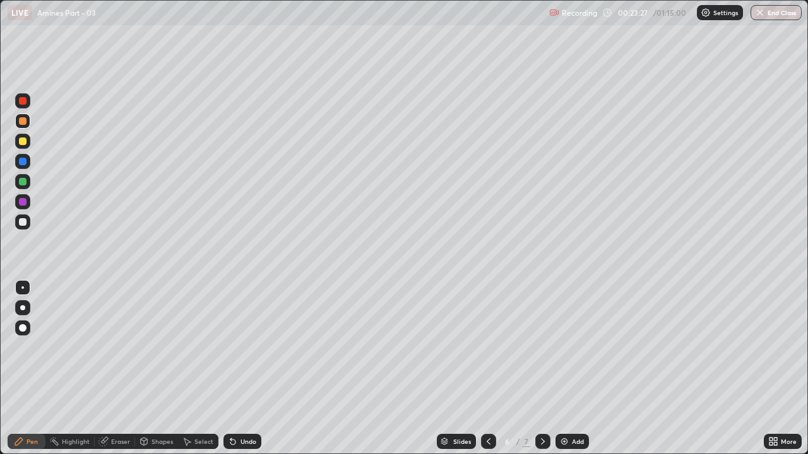
click at [26, 184] on div at bounding box center [23, 182] width 8 height 8
click at [567, 347] on img at bounding box center [564, 442] width 10 height 10
click at [127, 347] on div "Eraser" at bounding box center [120, 442] width 19 height 6
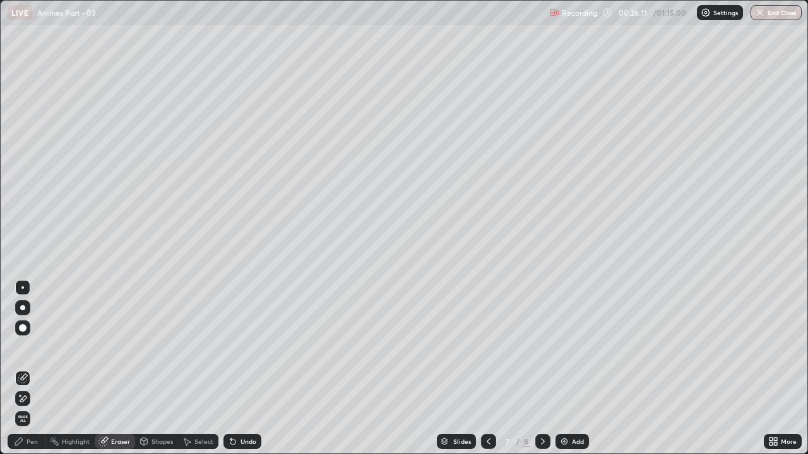
click at [32, 347] on div "Pen" at bounding box center [32, 442] width 11 height 6
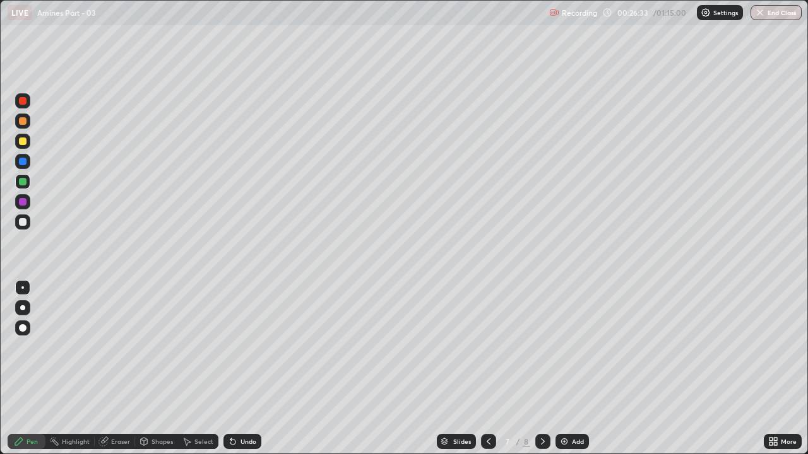
click at [25, 220] on div at bounding box center [23, 222] width 8 height 8
click at [27, 145] on div at bounding box center [22, 141] width 15 height 15
click at [23, 221] on div at bounding box center [23, 222] width 8 height 8
click at [123, 347] on div "Eraser" at bounding box center [120, 442] width 19 height 6
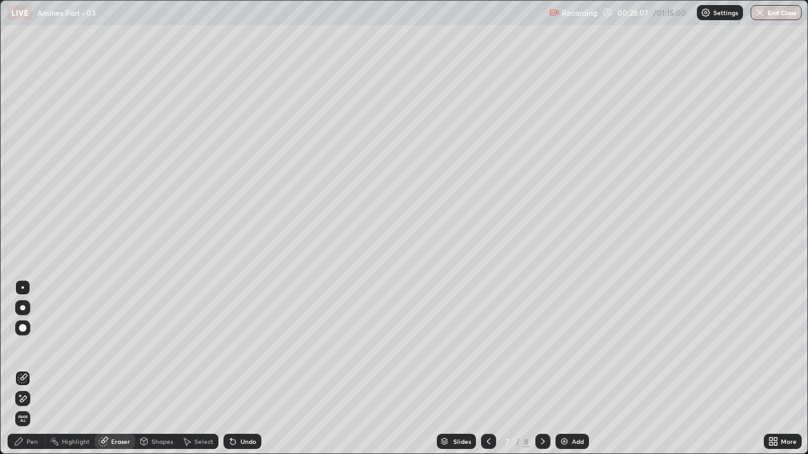
click at [33, 347] on div "Pen" at bounding box center [32, 442] width 11 height 6
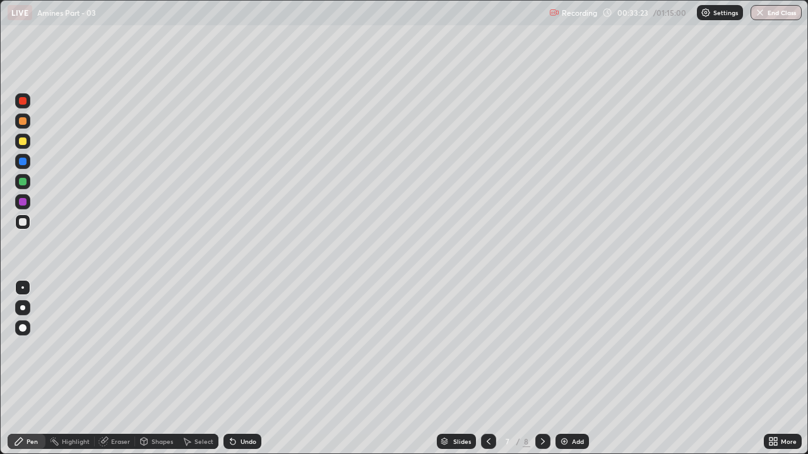
click at [21, 126] on div at bounding box center [22, 121] width 15 height 15
click at [574, 347] on div "Add" at bounding box center [578, 442] width 12 height 6
click at [123, 347] on div "Eraser" at bounding box center [115, 441] width 40 height 15
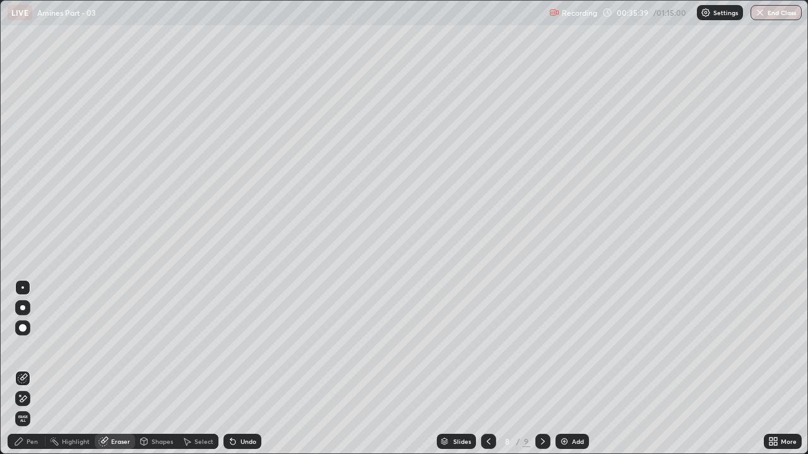
click at [34, 347] on div "Pen" at bounding box center [32, 442] width 11 height 6
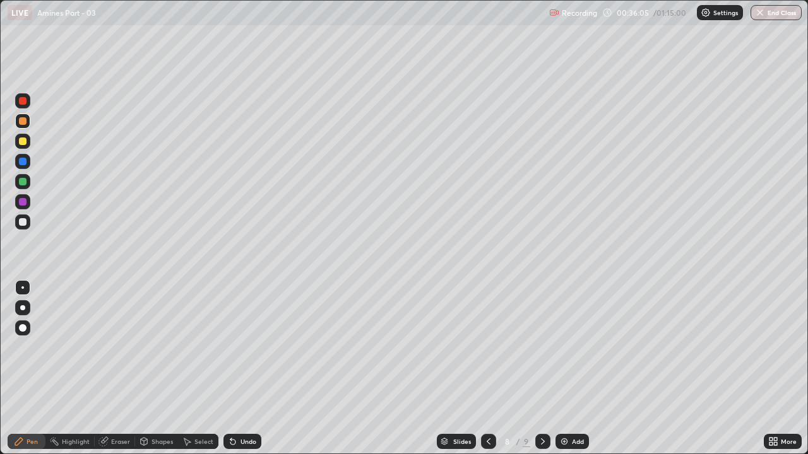
click at [121, 347] on div "Eraser" at bounding box center [115, 441] width 40 height 15
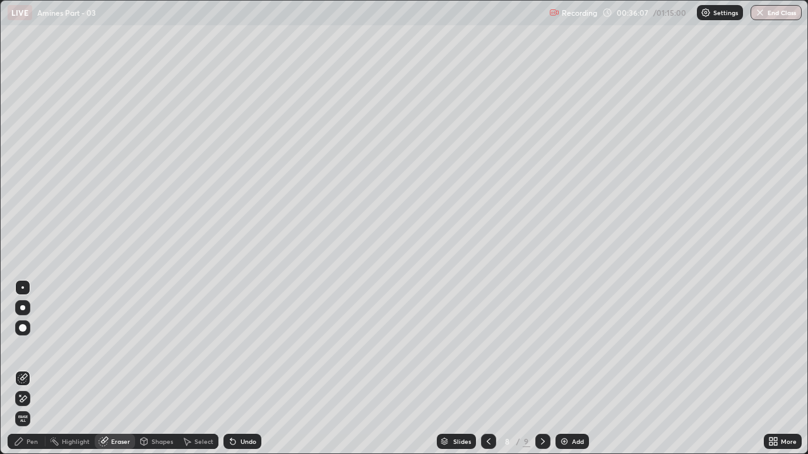
click at [38, 347] on div "Pen" at bounding box center [27, 441] width 38 height 15
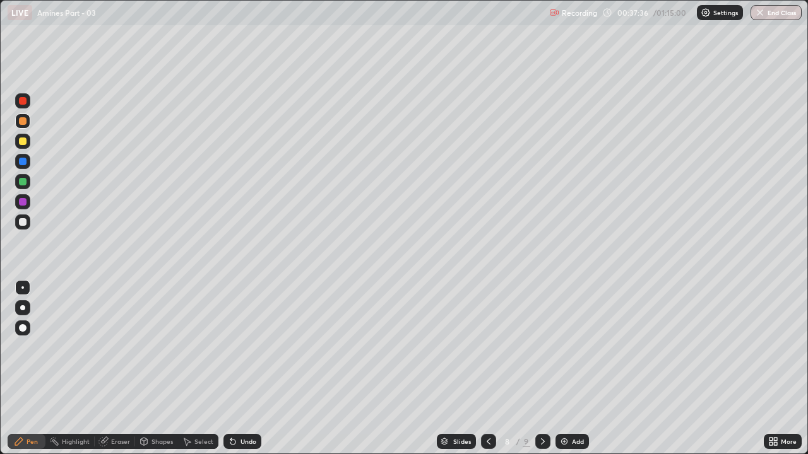
click at [25, 142] on div at bounding box center [23, 142] width 8 height 8
click at [29, 121] on div at bounding box center [22, 121] width 15 height 15
click at [572, 347] on div "Add" at bounding box center [578, 442] width 12 height 6
click at [27, 145] on div at bounding box center [22, 141] width 15 height 15
click at [779, 14] on button "End Class" at bounding box center [775, 12] width 51 height 15
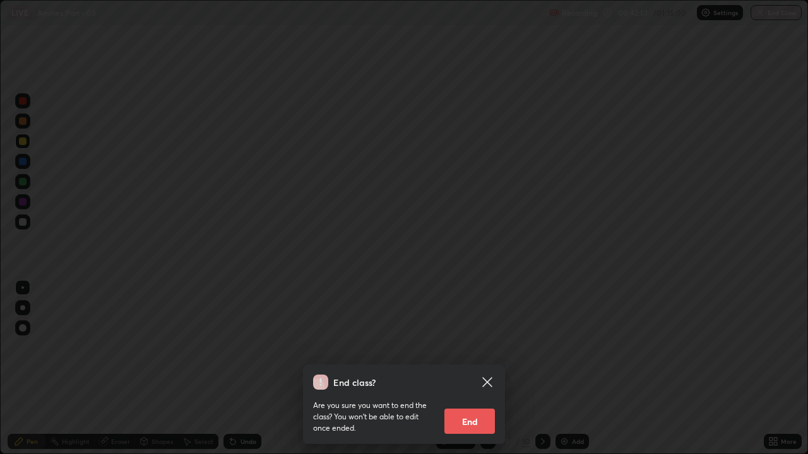
click at [485, 347] on button "End" at bounding box center [469, 421] width 50 height 25
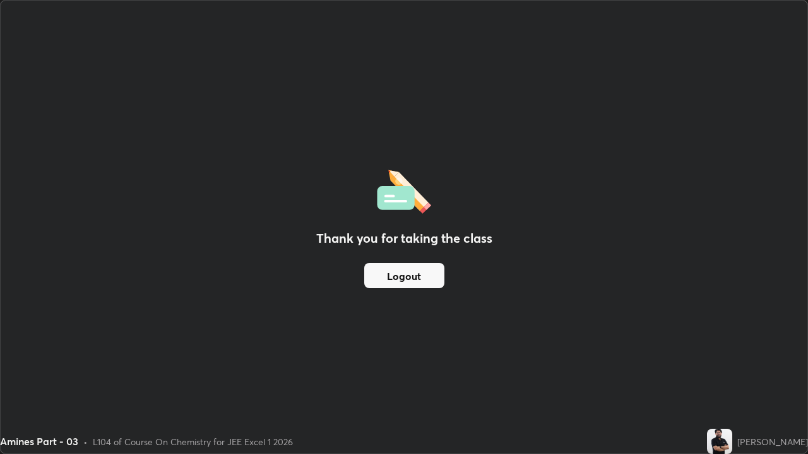
click at [408, 276] on button "Logout" at bounding box center [404, 275] width 80 height 25
